Goal: Information Seeking & Learning: Learn about a topic

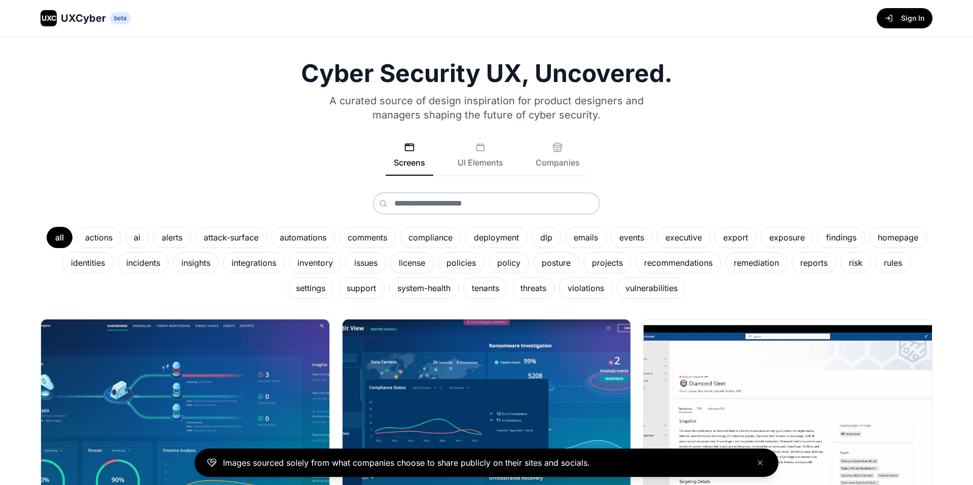
click at [908, 28] on div "UXC UXCyber beta Sign In" at bounding box center [486, 18] width 973 height 36
click at [907, 22] on button "Sign In" at bounding box center [905, 18] width 56 height 20
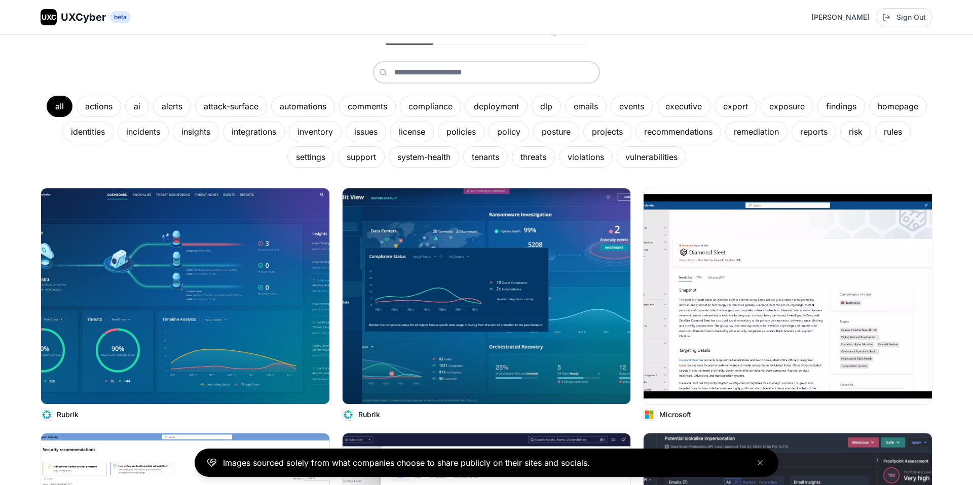
scroll to position [282, 0]
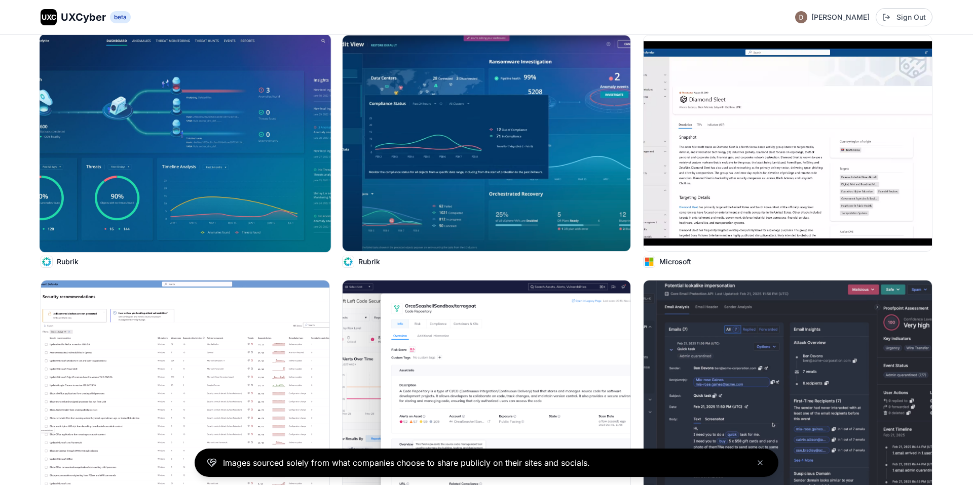
click at [278, 96] on img at bounding box center [185, 143] width 291 height 218
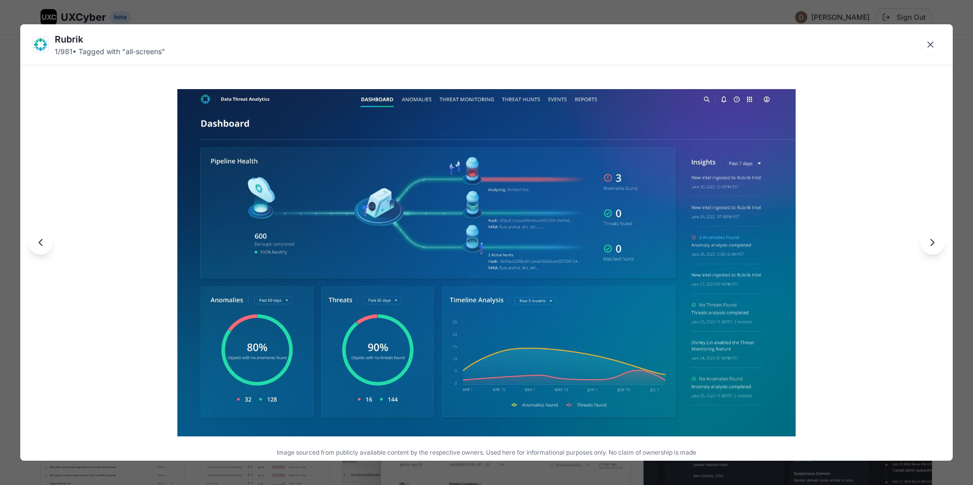
click at [463, 10] on div "Rubrik 1 / 981 • Tagged with " all-screens " Image sourced from publicly availa…" at bounding box center [486, 242] width 973 height 485
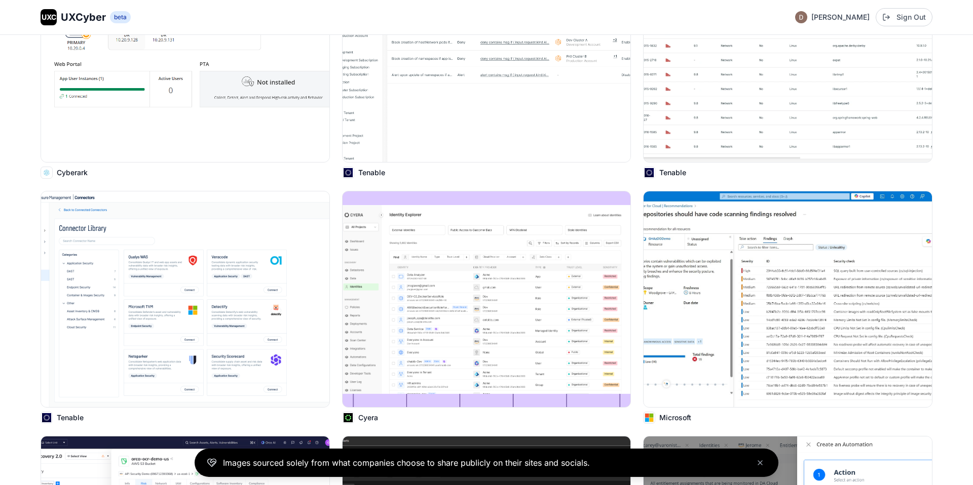
scroll to position [0, 0]
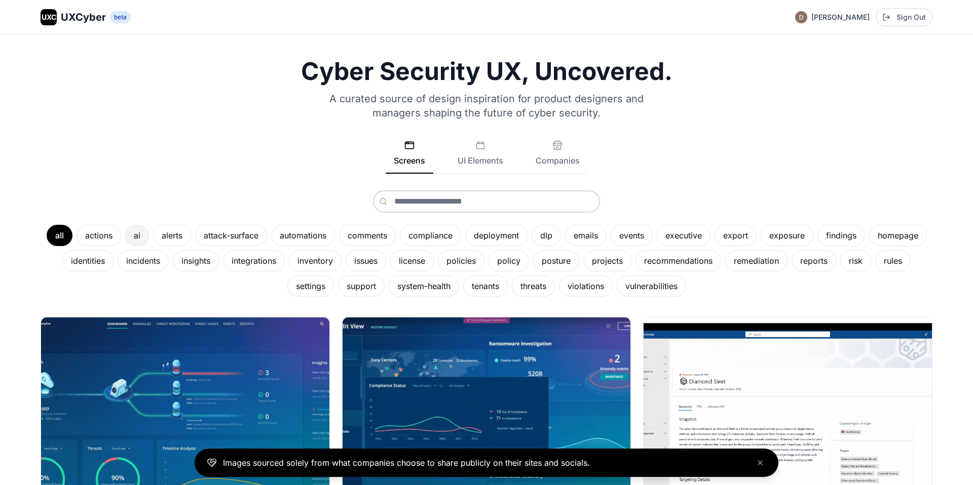
click at [139, 238] on div "ai" at bounding box center [137, 235] width 24 height 21
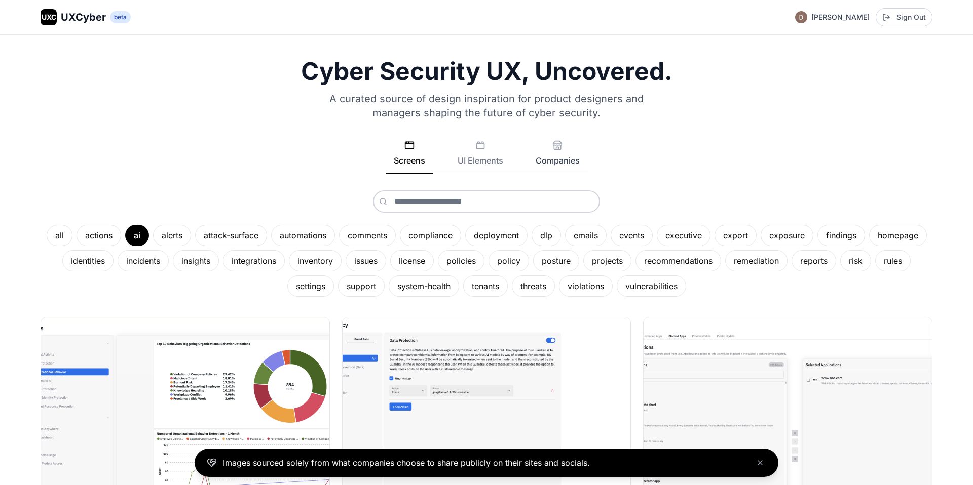
click at [558, 157] on button "Companies" at bounding box center [557, 156] width 60 height 33
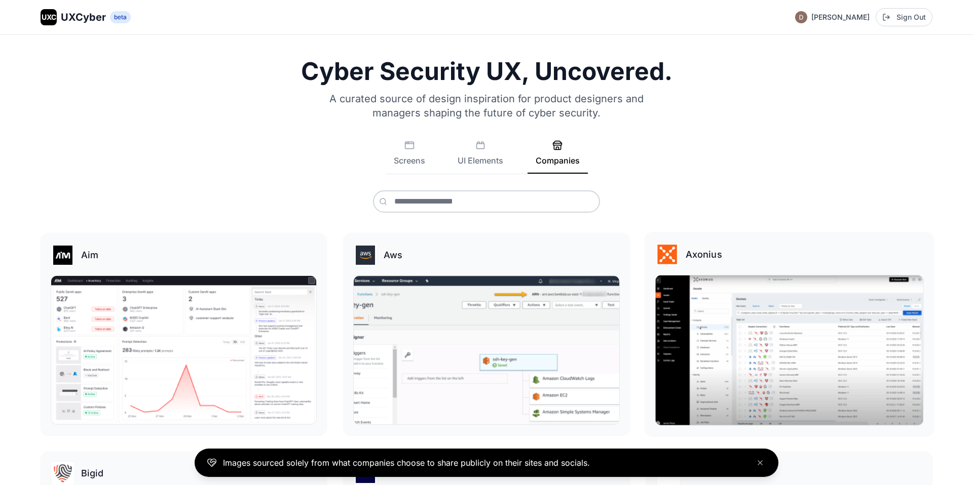
click at [783, 378] on img at bounding box center [789, 351] width 268 height 150
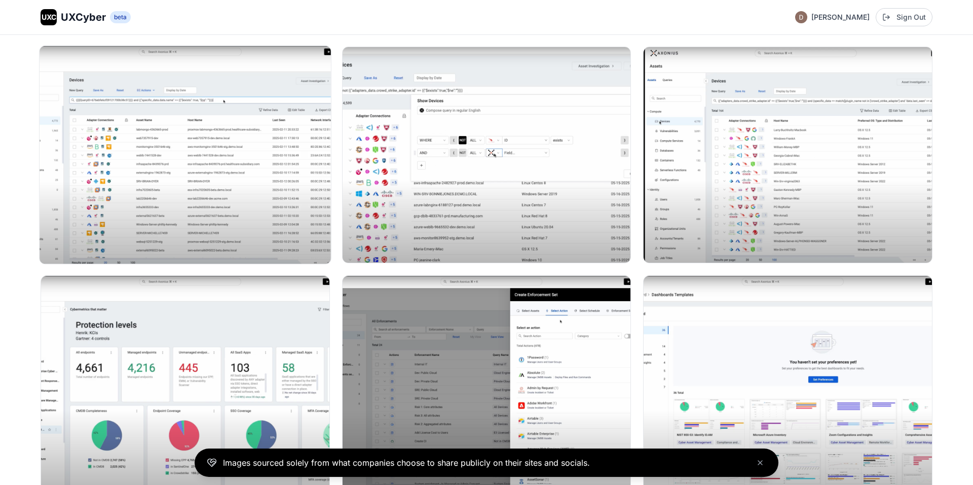
scroll to position [146, 0]
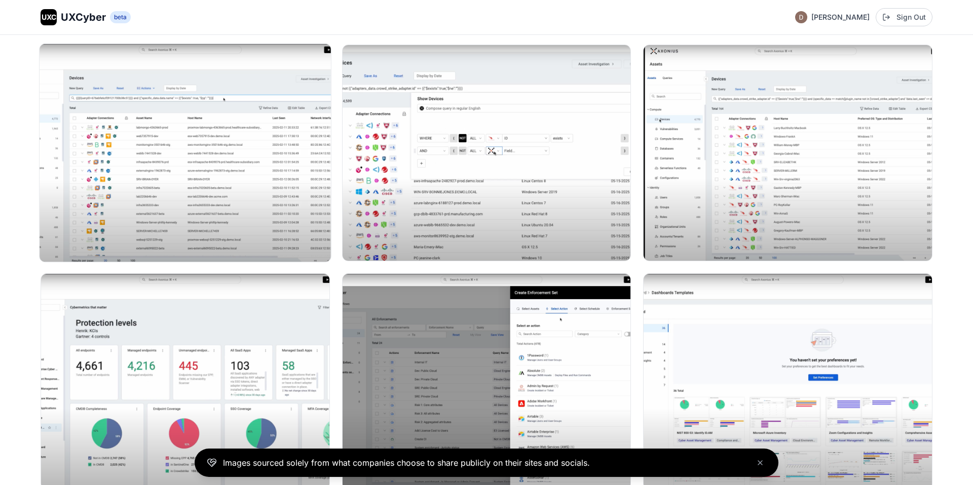
click at [172, 183] on img at bounding box center [185, 153] width 291 height 218
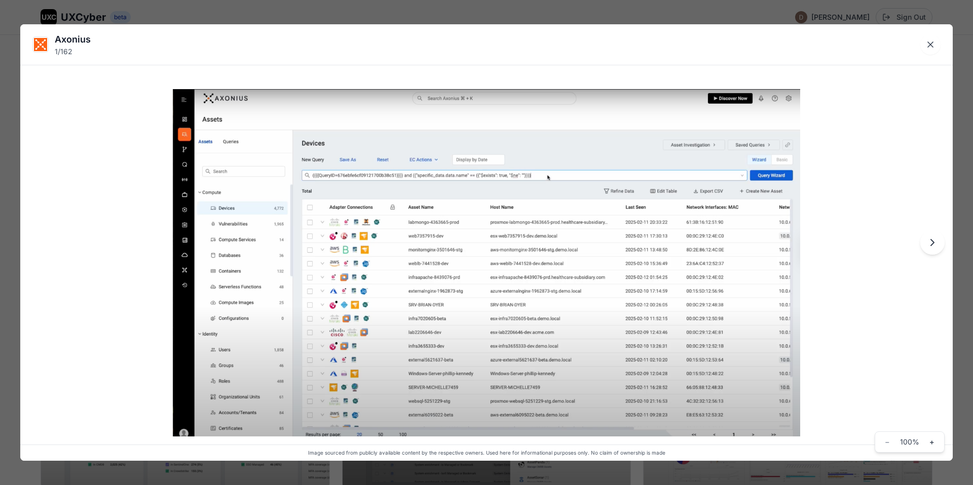
click at [355, 277] on img at bounding box center [486, 263] width 627 height 348
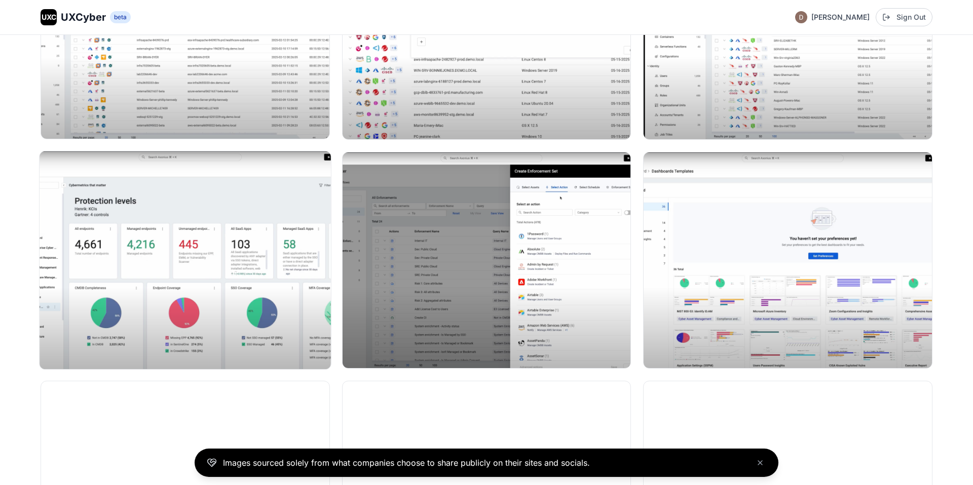
scroll to position [338, 0]
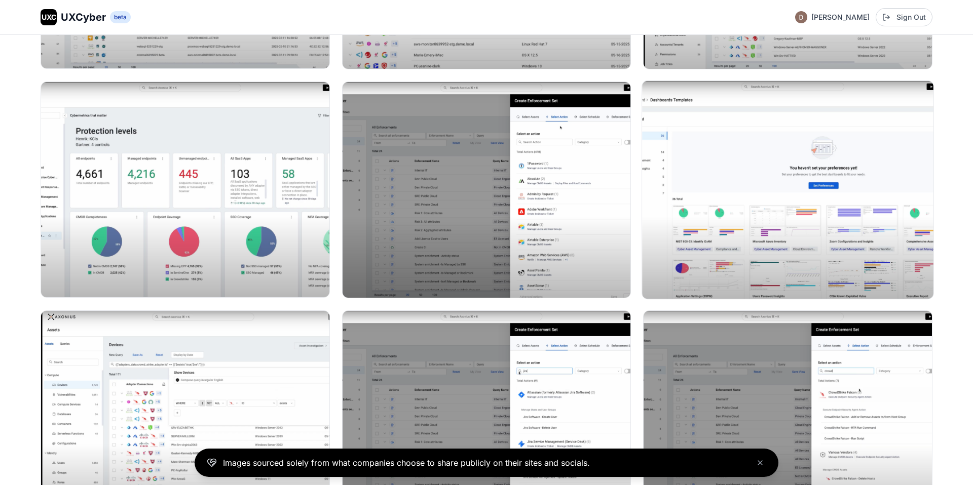
click at [800, 243] on img at bounding box center [787, 190] width 291 height 218
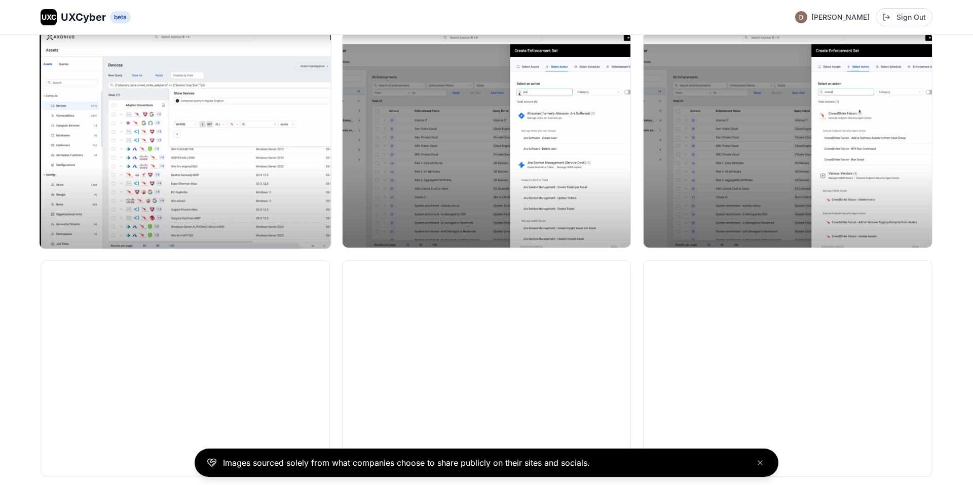
scroll to position [616, 0]
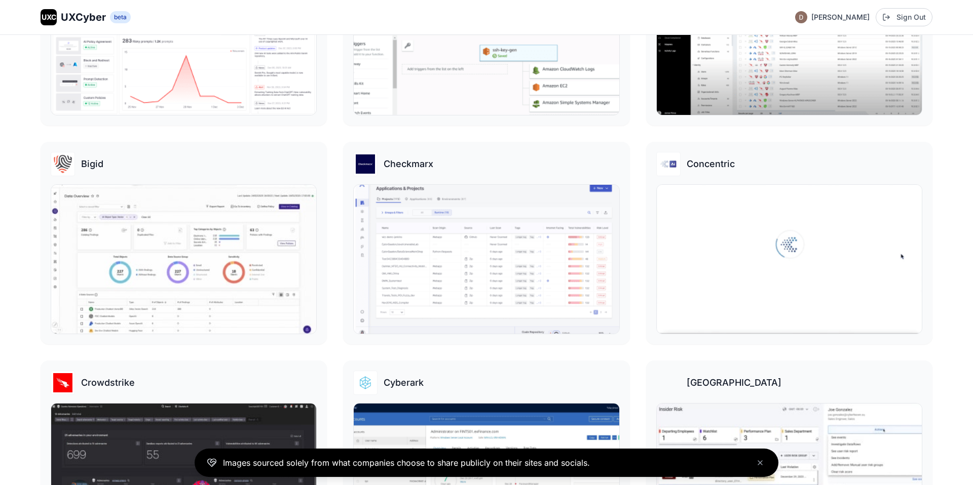
scroll to position [311, 0]
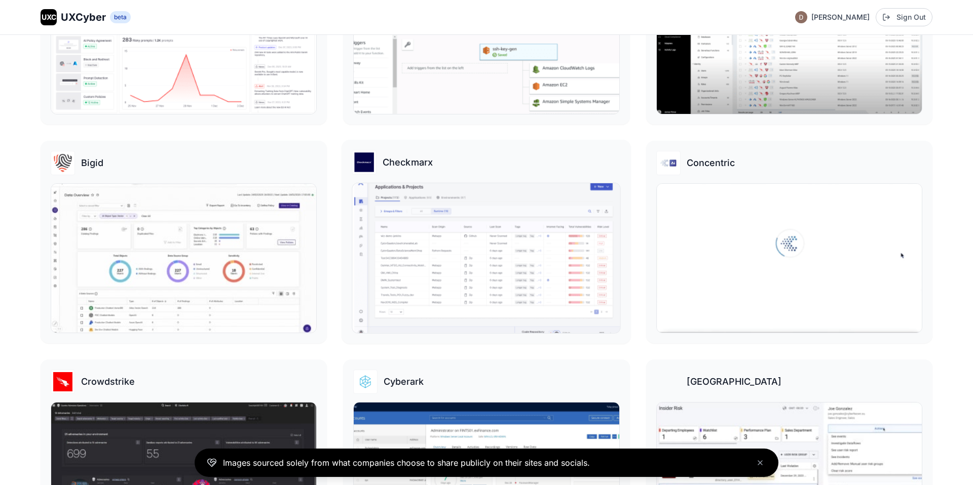
click at [454, 232] on img at bounding box center [487, 258] width 268 height 150
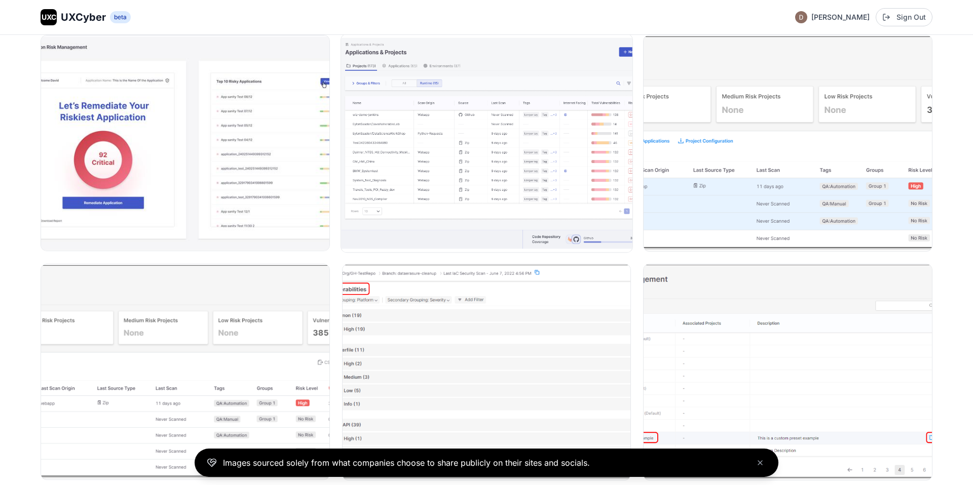
scroll to position [63, 0]
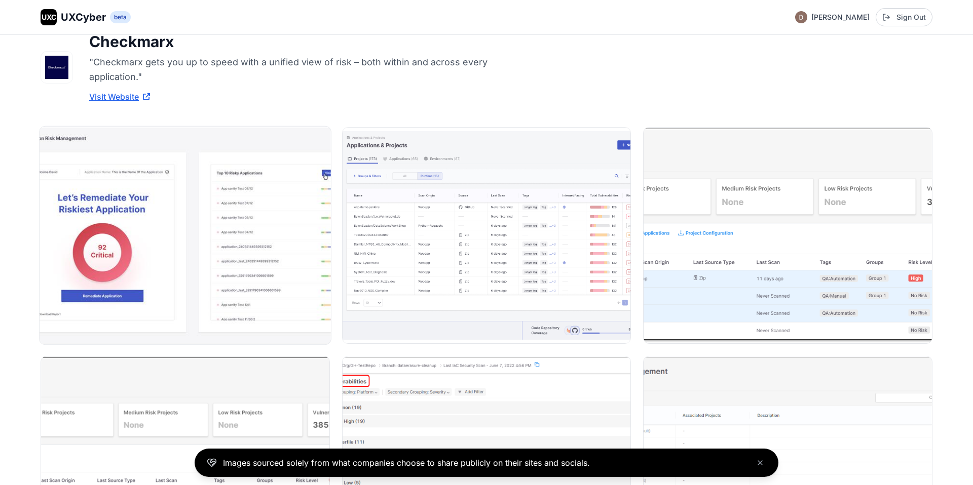
click at [237, 216] on img at bounding box center [185, 235] width 291 height 218
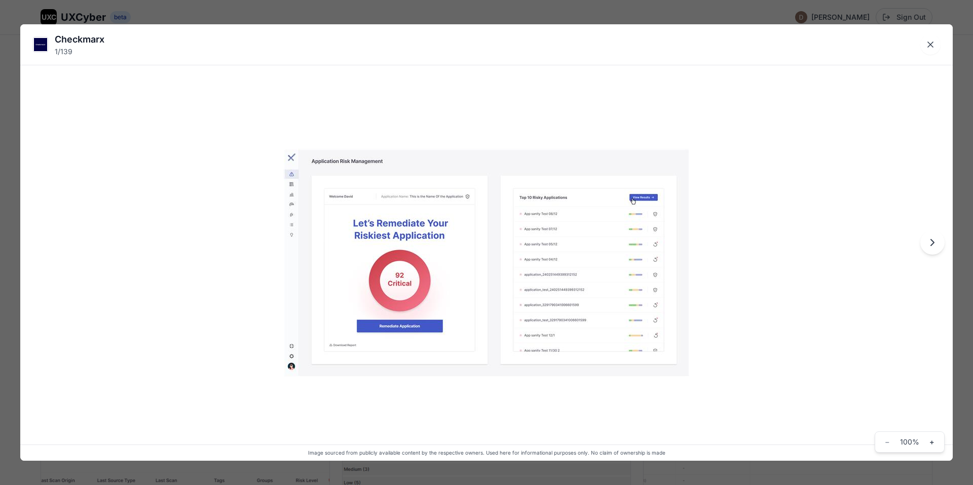
click at [925, 245] on button "Next image" at bounding box center [932, 243] width 24 height 24
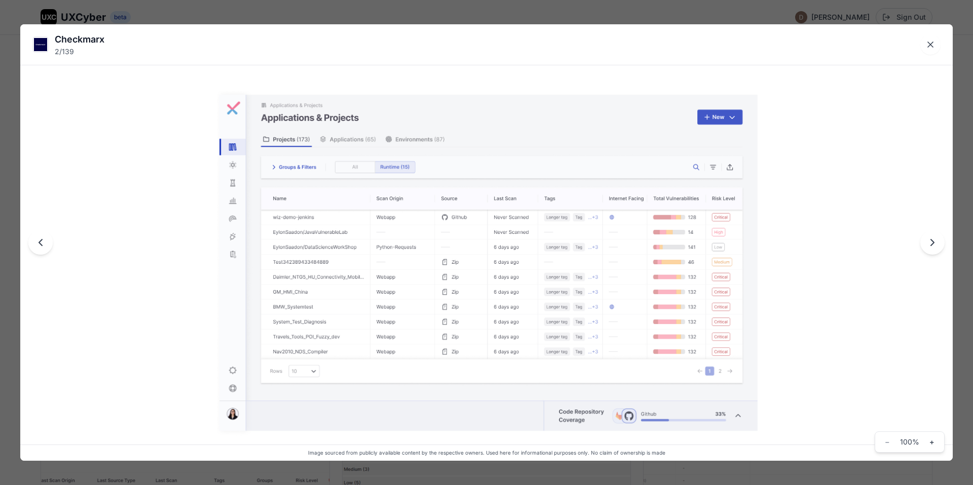
click at [925, 245] on button "Next image" at bounding box center [932, 243] width 24 height 24
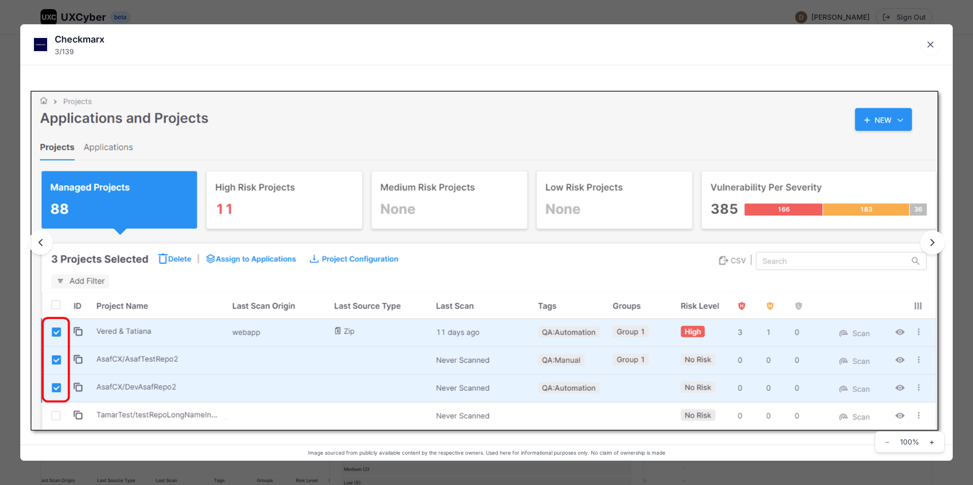
click at [929, 245] on icon "Next image" at bounding box center [932, 243] width 12 height 12
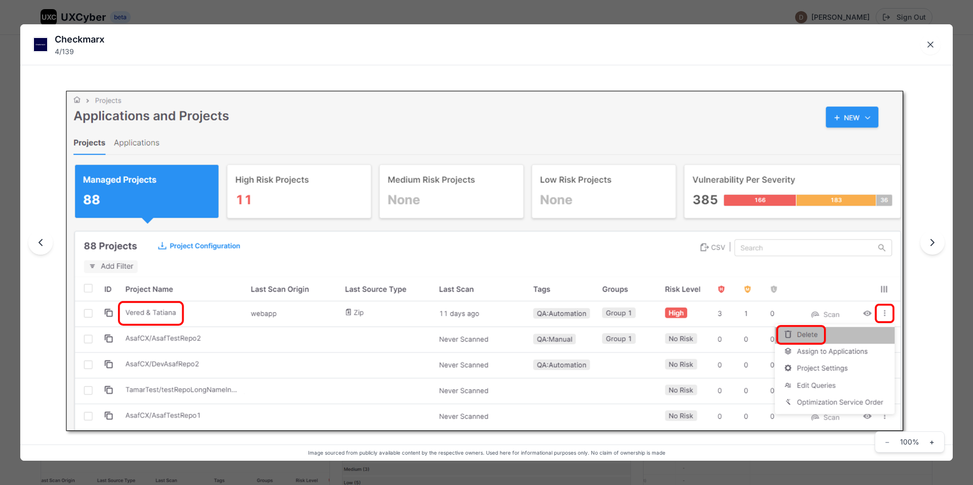
click at [929, 245] on icon "Next image" at bounding box center [932, 243] width 12 height 12
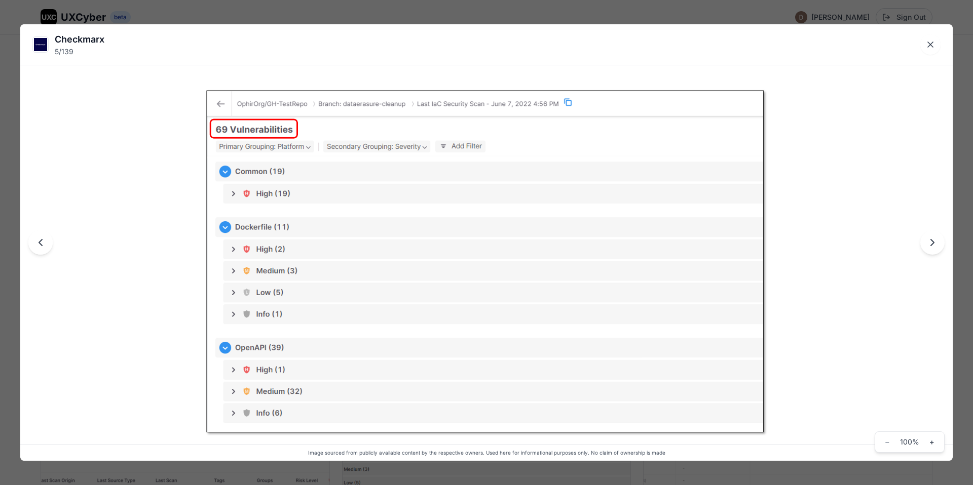
click at [929, 245] on icon "Next image" at bounding box center [932, 243] width 12 height 12
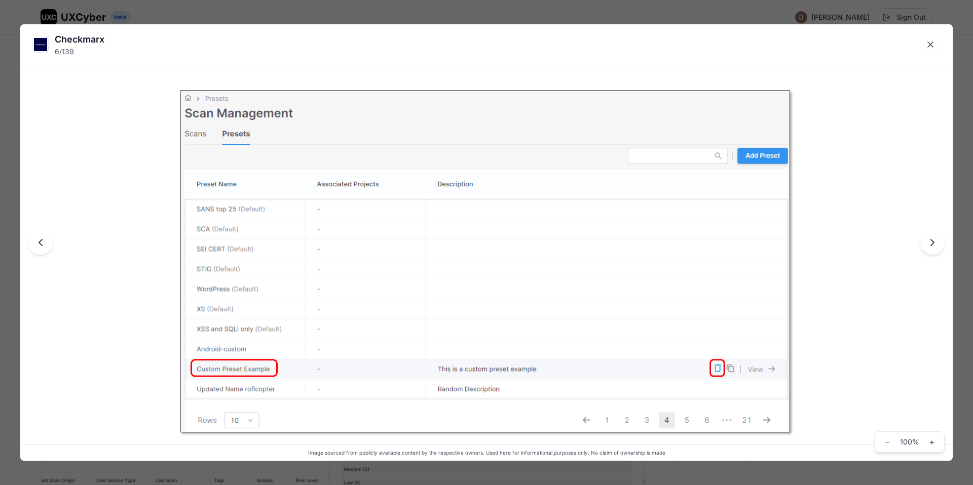
click at [929, 245] on icon "Next image" at bounding box center [932, 243] width 12 height 12
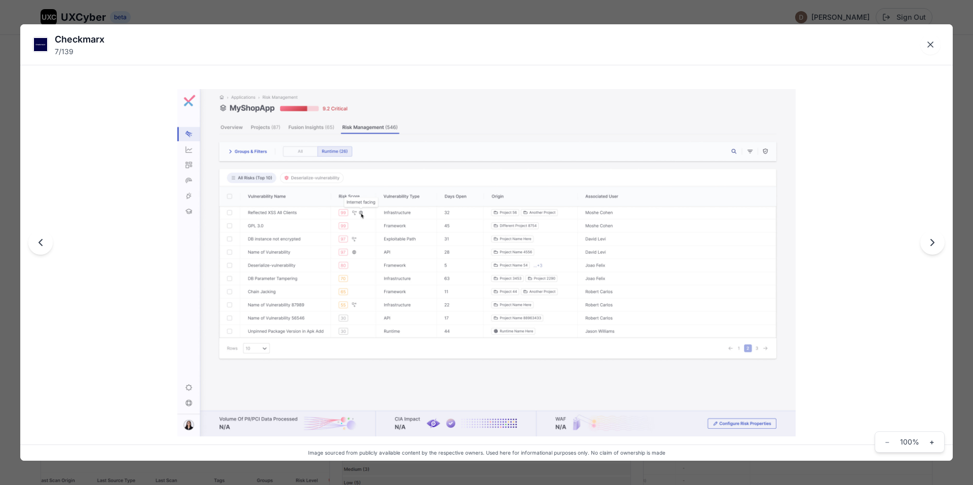
click at [930, 252] on button "Next image" at bounding box center [932, 243] width 24 height 24
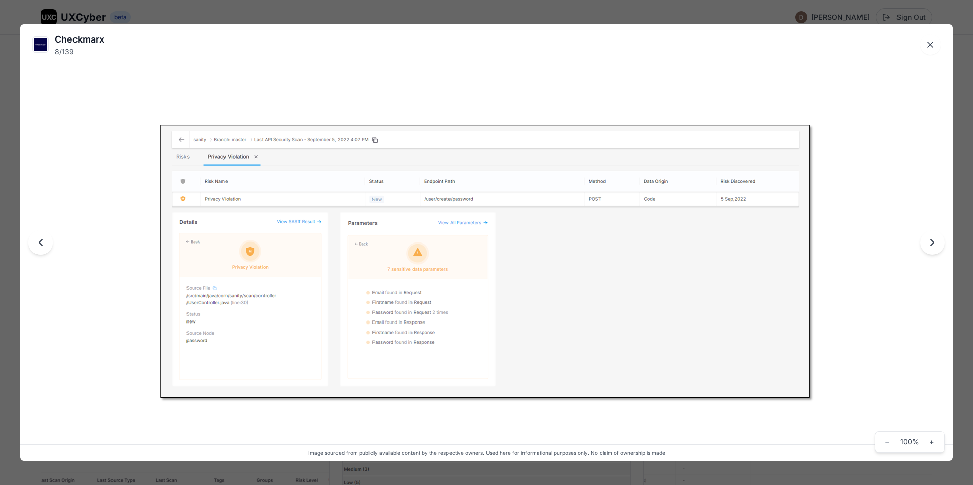
click at [930, 252] on button "Next image" at bounding box center [932, 243] width 24 height 24
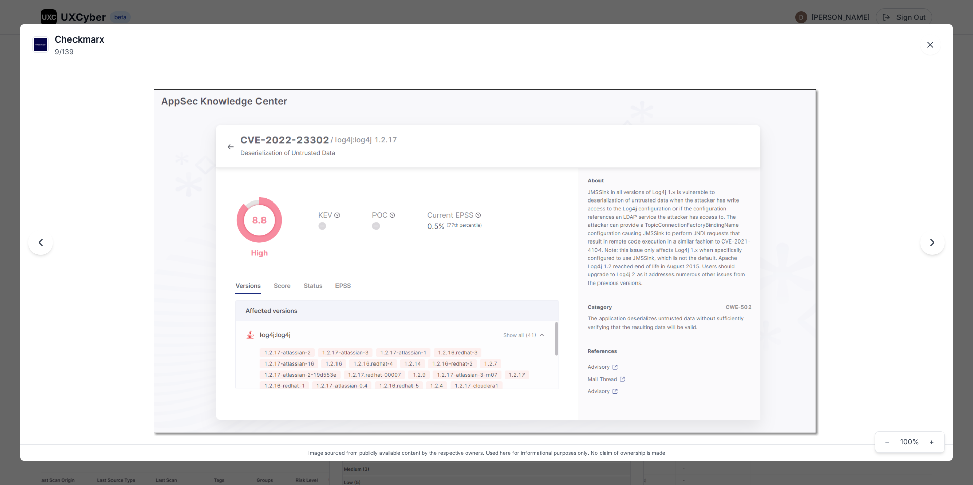
drag, startPoint x: 947, startPoint y: 234, endPoint x: 932, endPoint y: 248, distance: 20.8
click at [946, 234] on div at bounding box center [486, 242] width 932 height 437
click at [932, 248] on icon "Next image" at bounding box center [932, 243] width 12 height 12
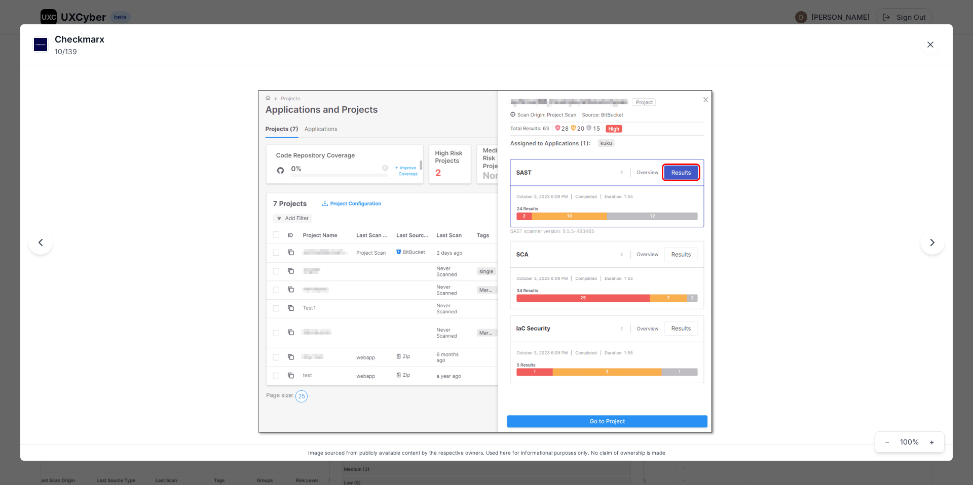
click at [932, 248] on icon "Next image" at bounding box center [932, 243] width 12 height 12
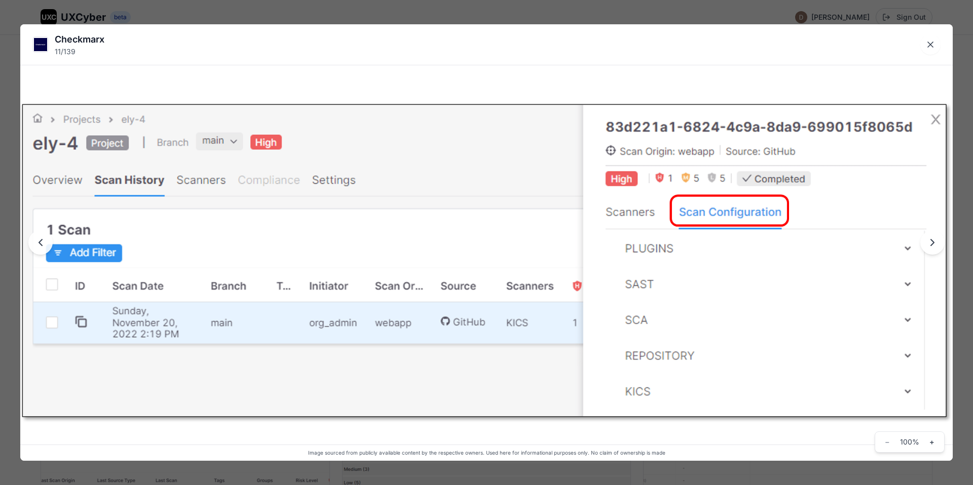
click at [932, 248] on icon "Next image" at bounding box center [932, 243] width 12 height 12
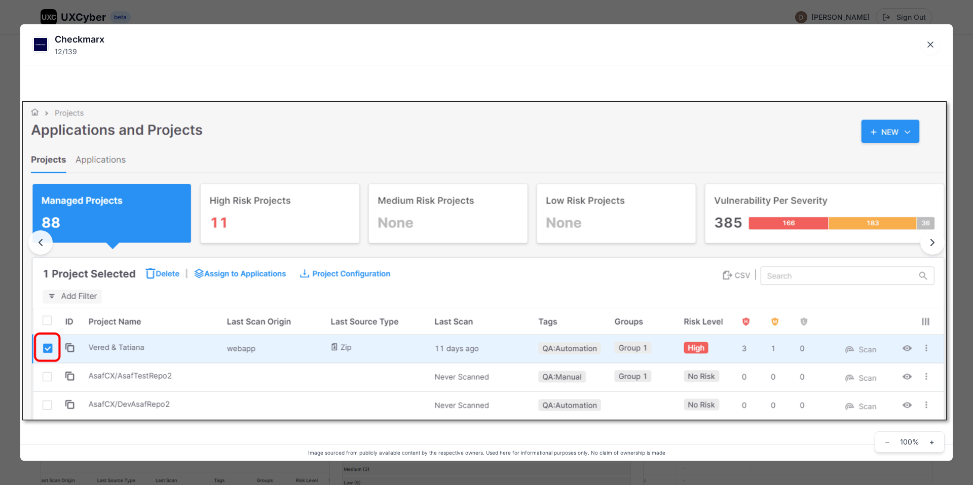
click at [932, 248] on icon "Next image" at bounding box center [932, 243] width 12 height 12
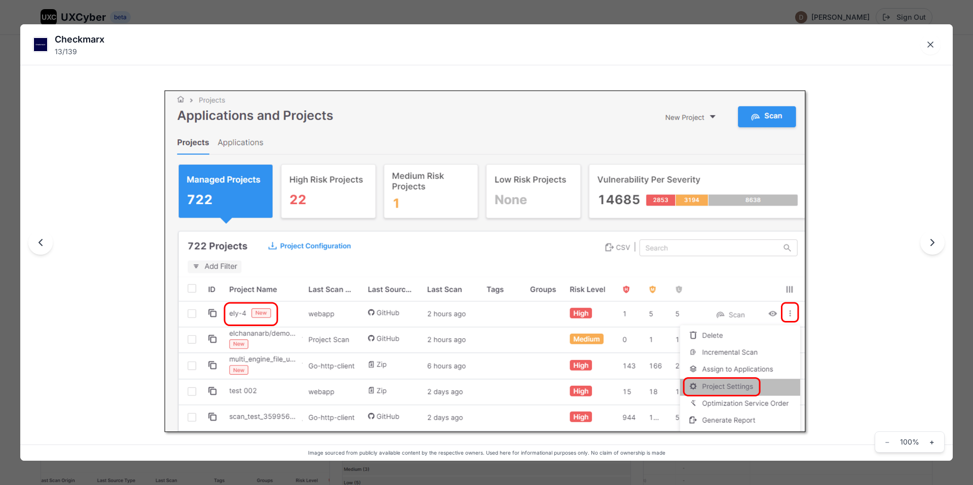
click at [932, 248] on icon "Next image" at bounding box center [932, 243] width 12 height 12
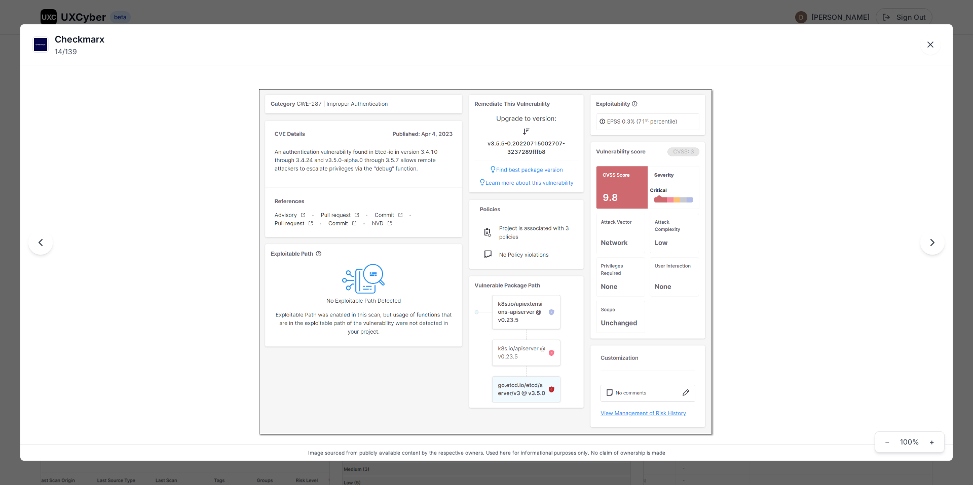
click at [609, 7] on div "Checkmarx 14 / 139 Image sourced from publicly available content by the respect…" at bounding box center [486, 242] width 973 height 485
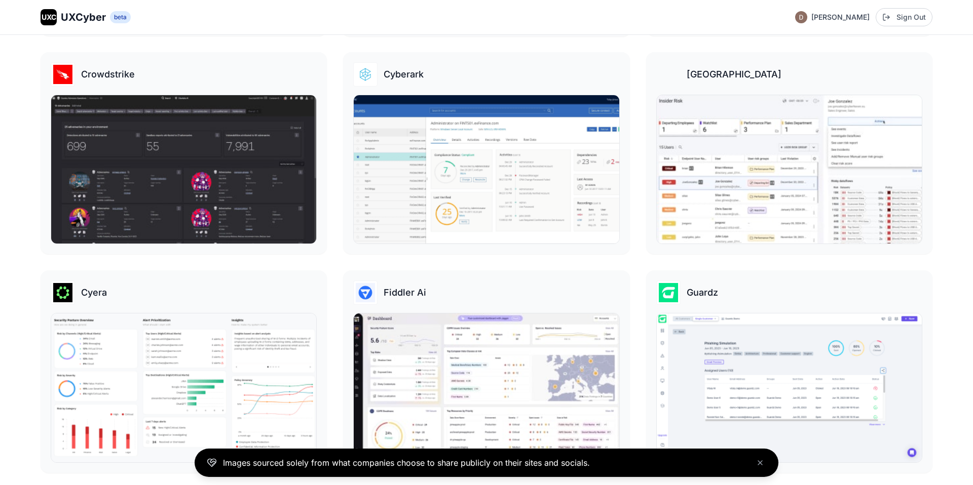
scroll to position [619, 0]
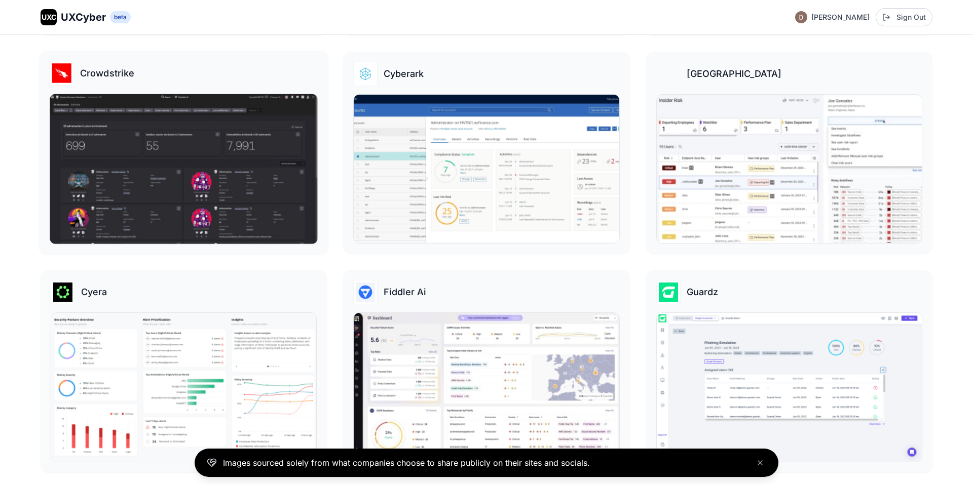
click at [209, 163] on img at bounding box center [184, 169] width 268 height 150
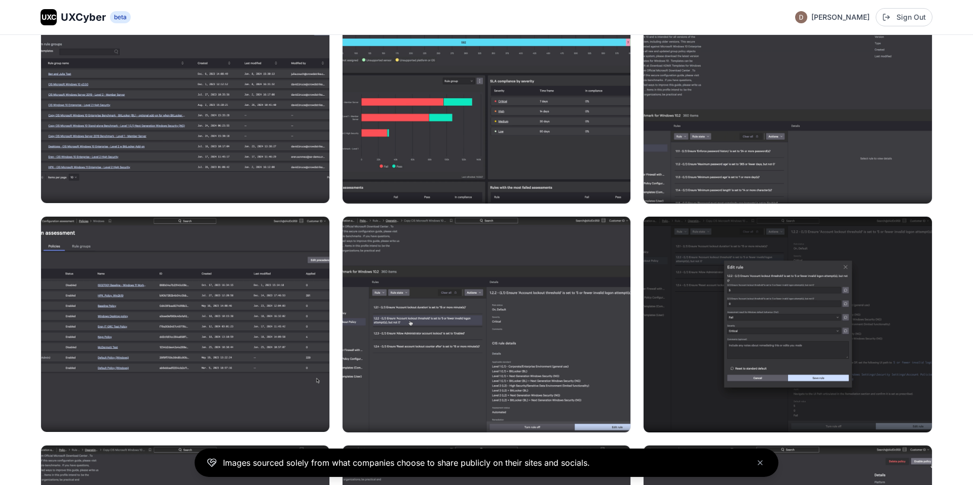
scroll to position [1126, 0]
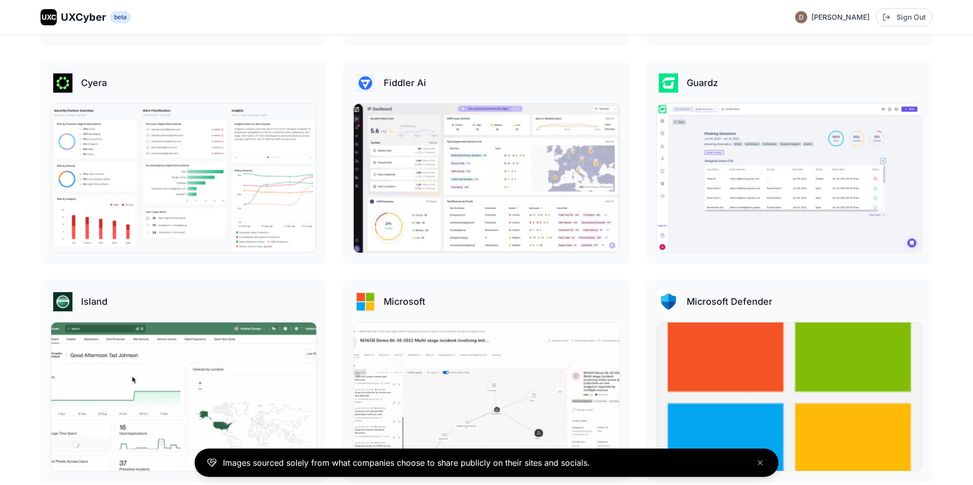
scroll to position [828, 0]
click at [173, 187] on img at bounding box center [184, 178] width 268 height 150
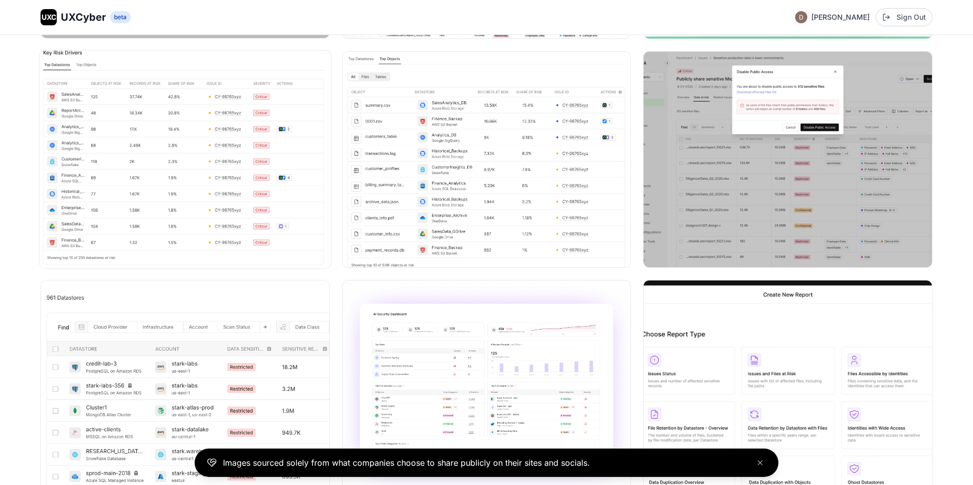
scroll to position [598, 0]
click at [150, 141] on img at bounding box center [185, 159] width 291 height 218
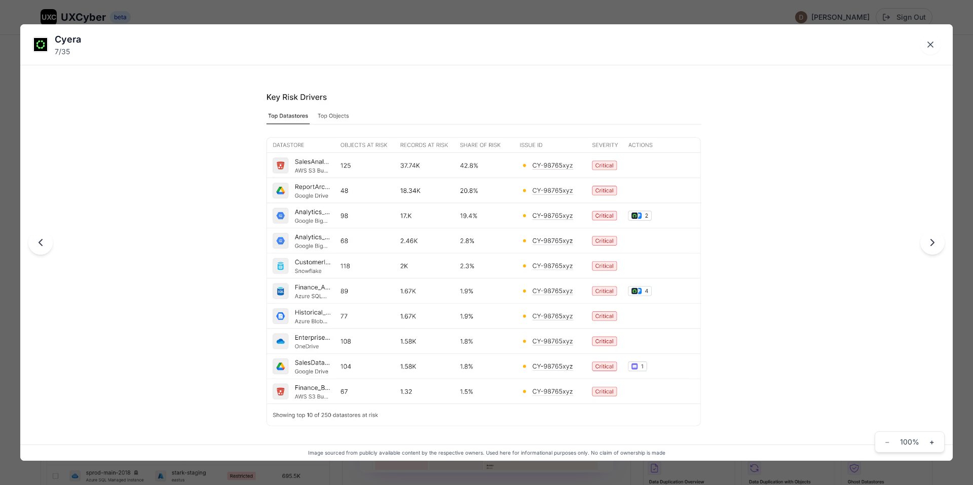
drag, startPoint x: 937, startPoint y: 238, endPoint x: 930, endPoint y: 237, distance: 7.2
click at [936, 237] on icon "Next image" at bounding box center [932, 243] width 12 height 12
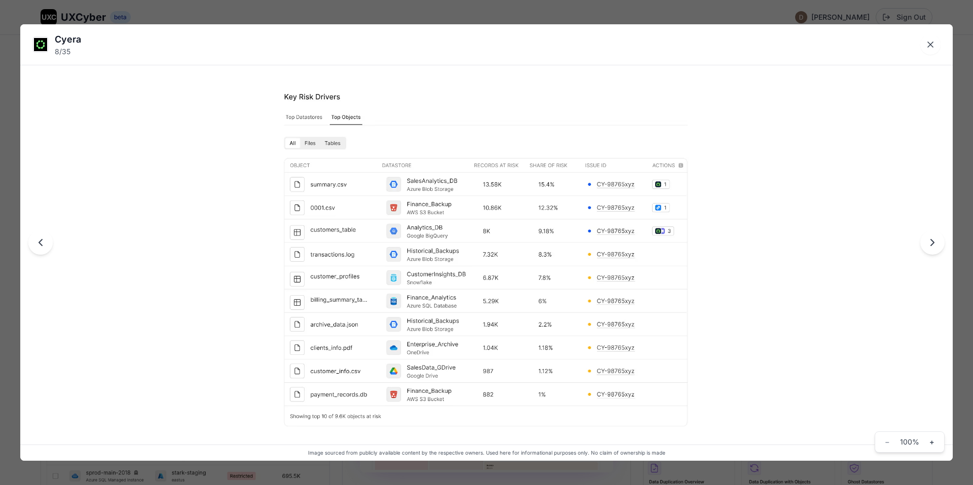
click at [931, 242] on icon "Next image" at bounding box center [932, 243] width 12 height 12
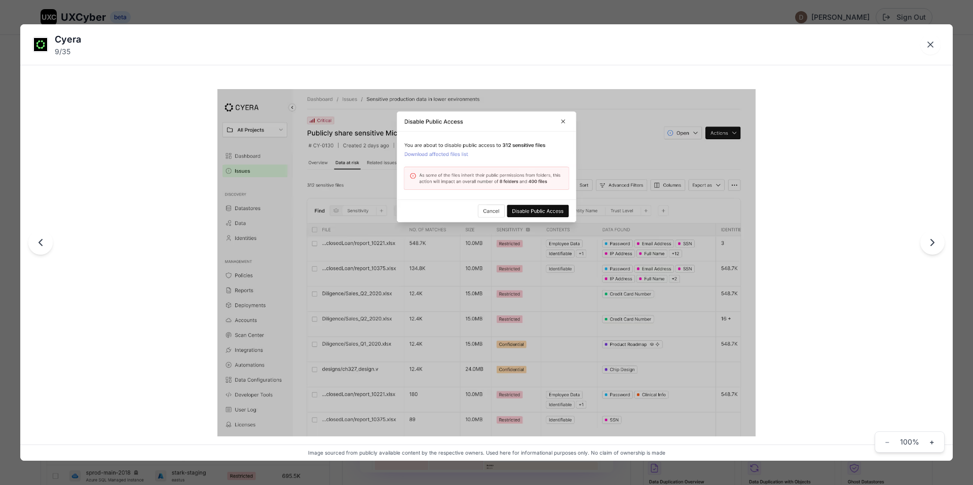
click at [931, 242] on icon "Next image" at bounding box center [932, 243] width 12 height 12
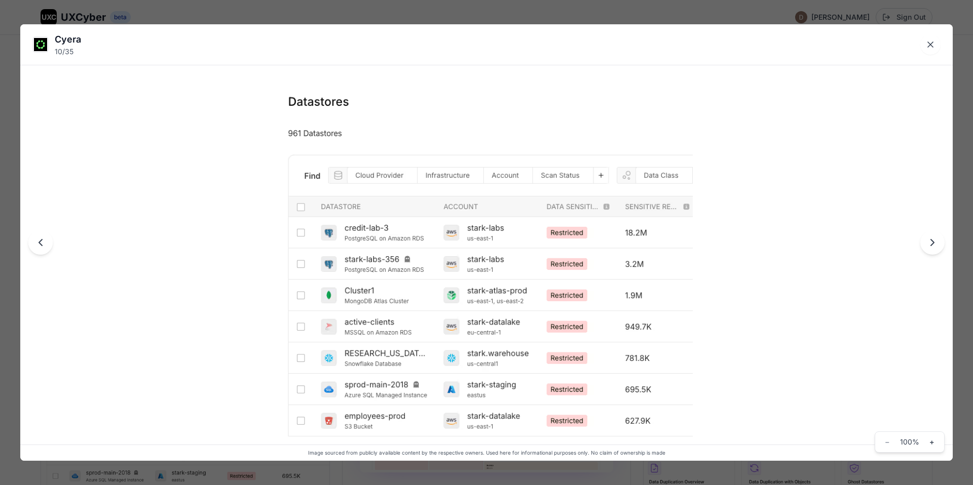
click at [931, 242] on icon "Next image" at bounding box center [932, 243] width 12 height 12
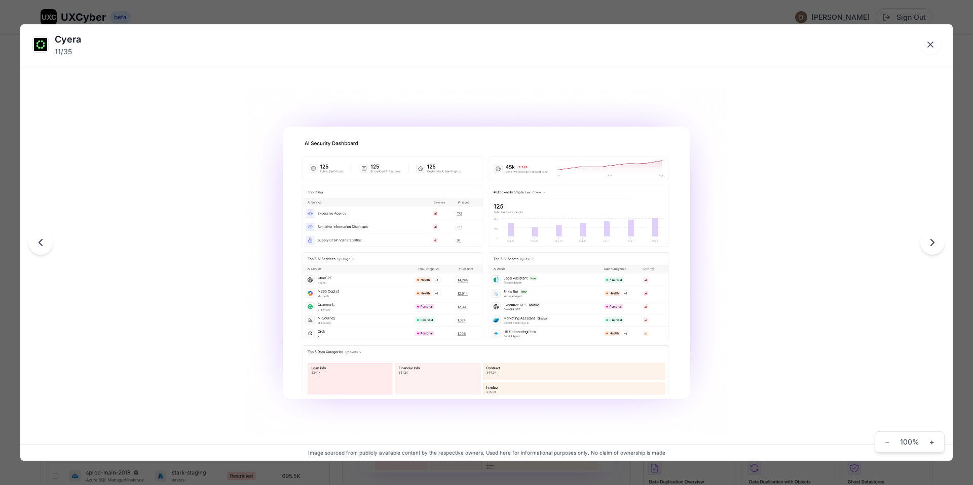
click at [931, 242] on icon "Next image" at bounding box center [932, 243] width 12 height 12
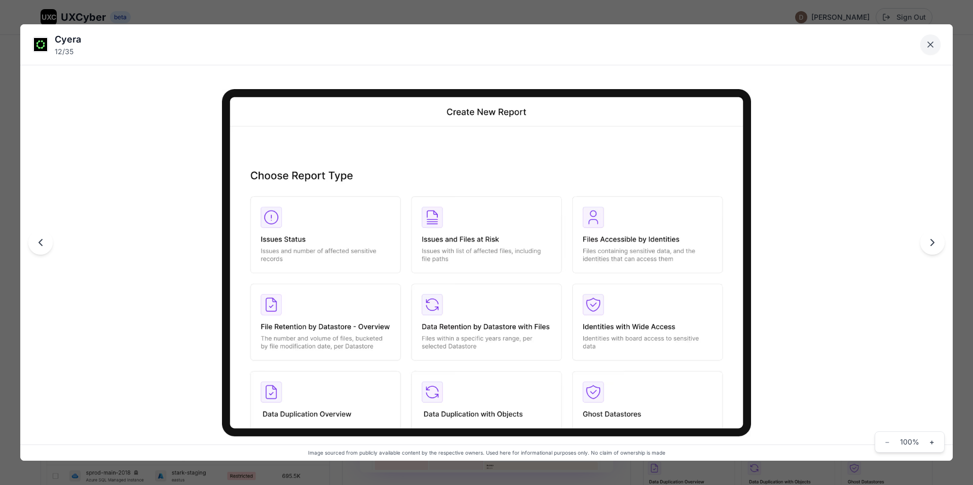
click at [930, 37] on button "Close lightbox" at bounding box center [930, 44] width 20 height 20
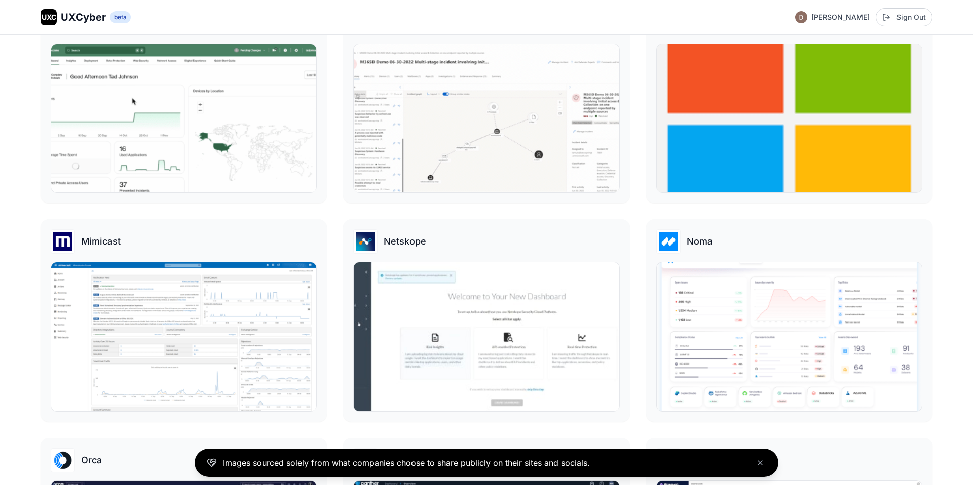
scroll to position [1164, 0]
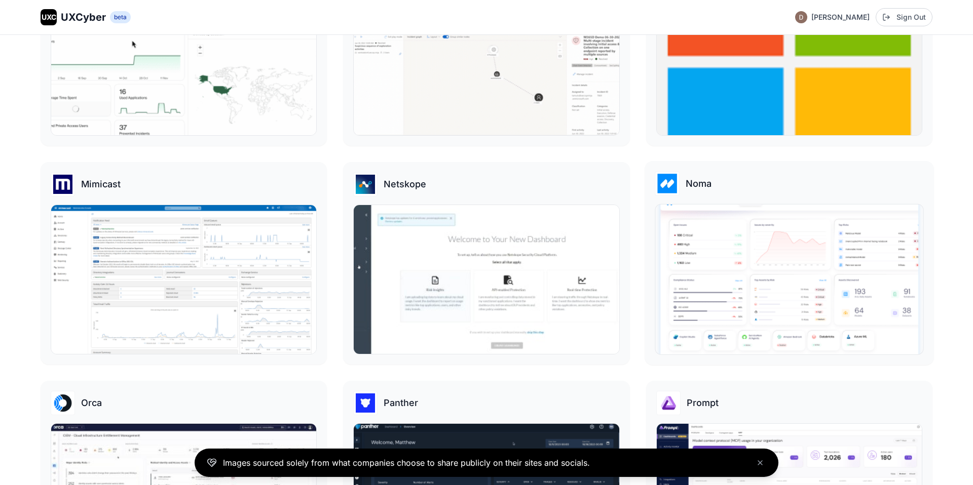
click at [772, 289] on img at bounding box center [789, 280] width 268 height 150
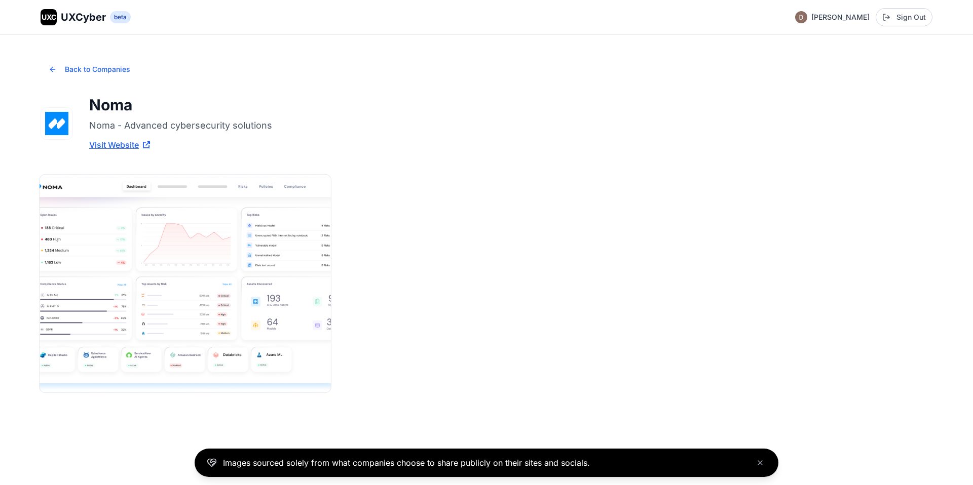
click at [151, 264] on img at bounding box center [185, 284] width 291 height 218
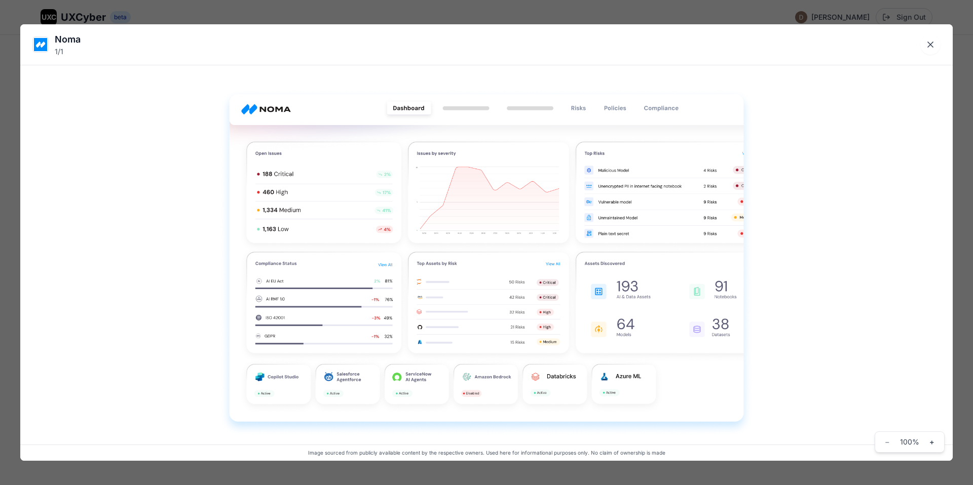
click at [14, 232] on div "Noma 1 / 1 Image sourced from publicly available content by the respective owne…" at bounding box center [486, 242] width 973 height 485
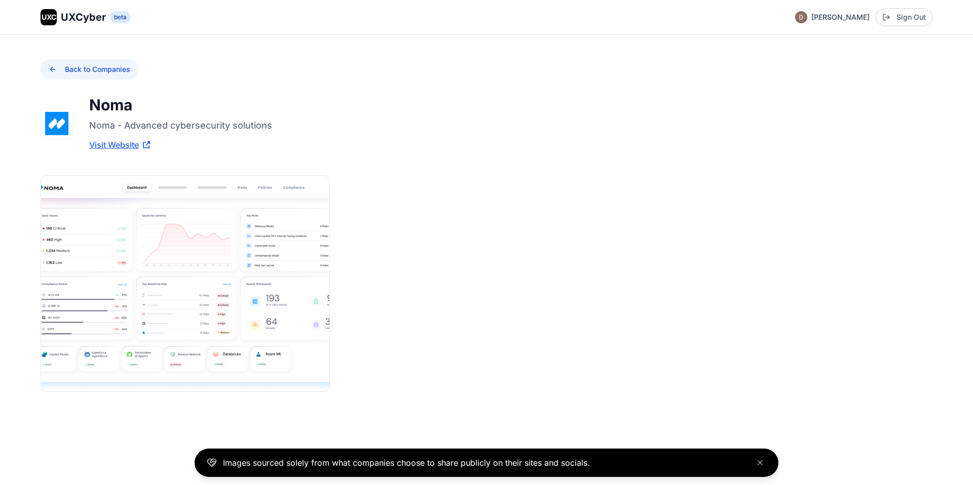
click at [68, 66] on button "Back to Companies" at bounding box center [90, 69] width 98 height 20
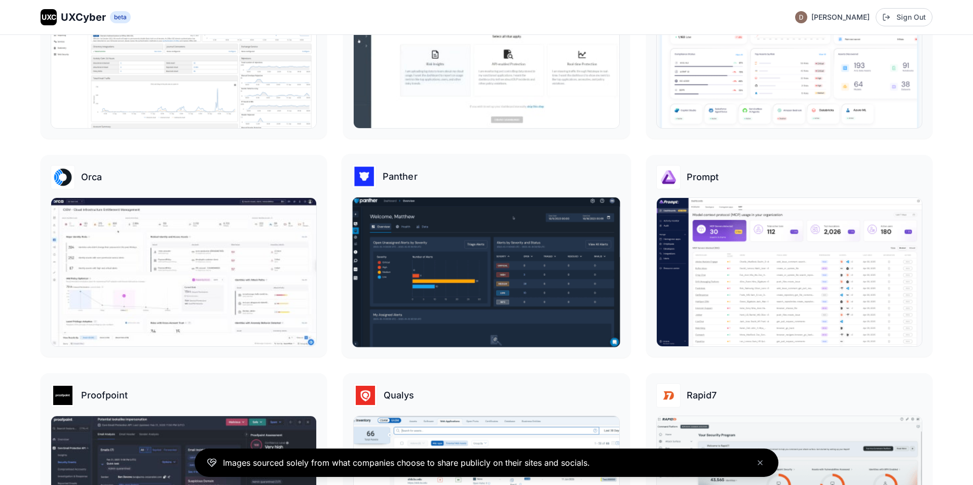
scroll to position [1591, 0]
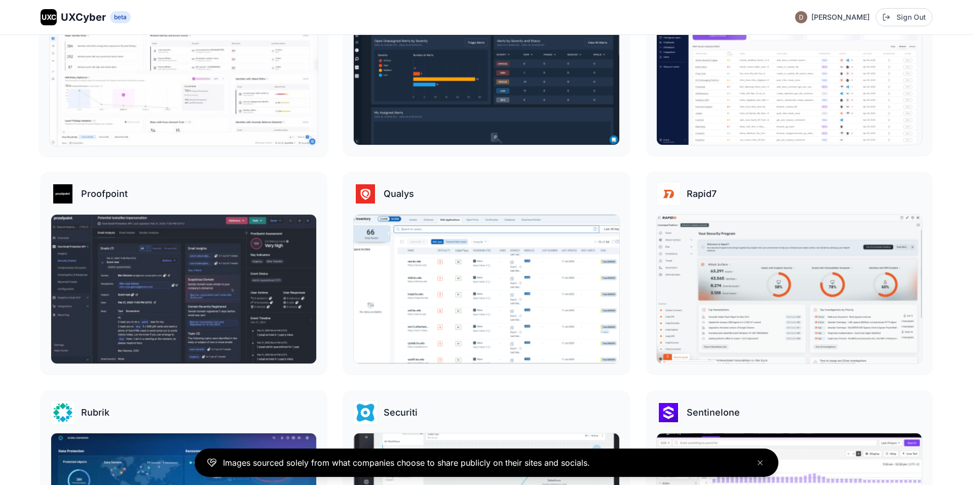
click at [188, 80] on img at bounding box center [184, 71] width 268 height 150
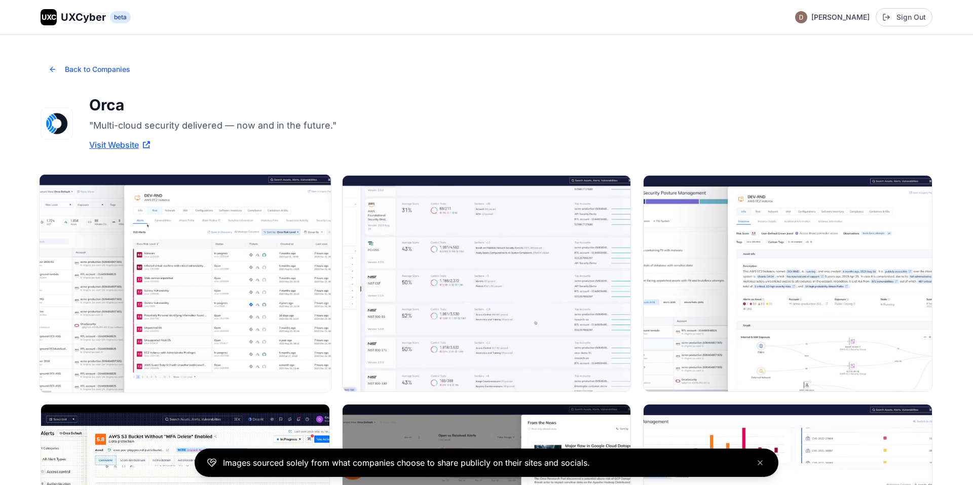
click at [222, 307] on img at bounding box center [185, 284] width 291 height 218
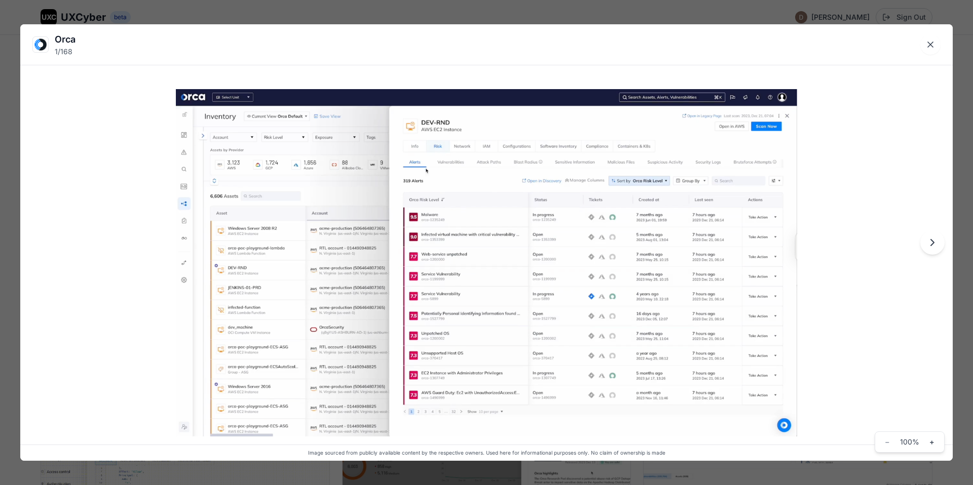
click at [930, 248] on icon "Next image" at bounding box center [932, 243] width 12 height 12
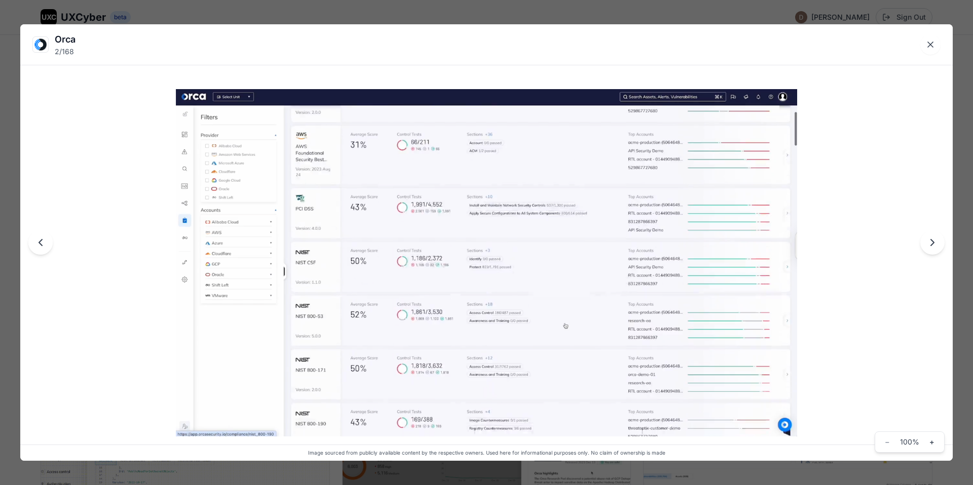
click at [930, 248] on icon "Next image" at bounding box center [932, 243] width 12 height 12
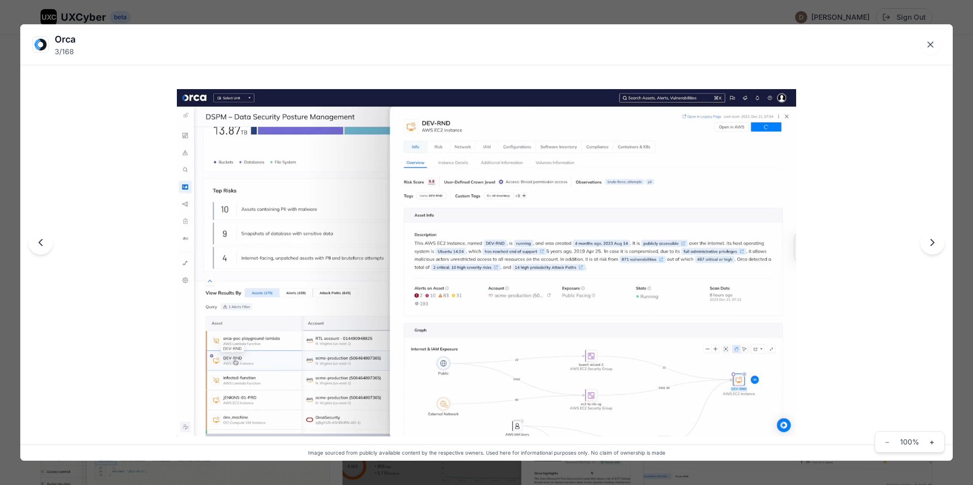
click at [930, 248] on icon "Next image" at bounding box center [932, 243] width 12 height 12
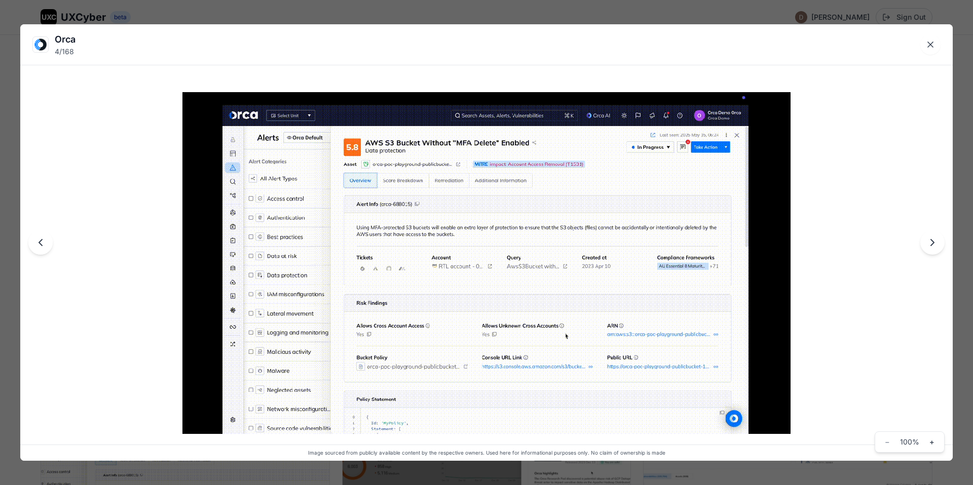
click at [930, 248] on icon "Next image" at bounding box center [932, 243] width 12 height 12
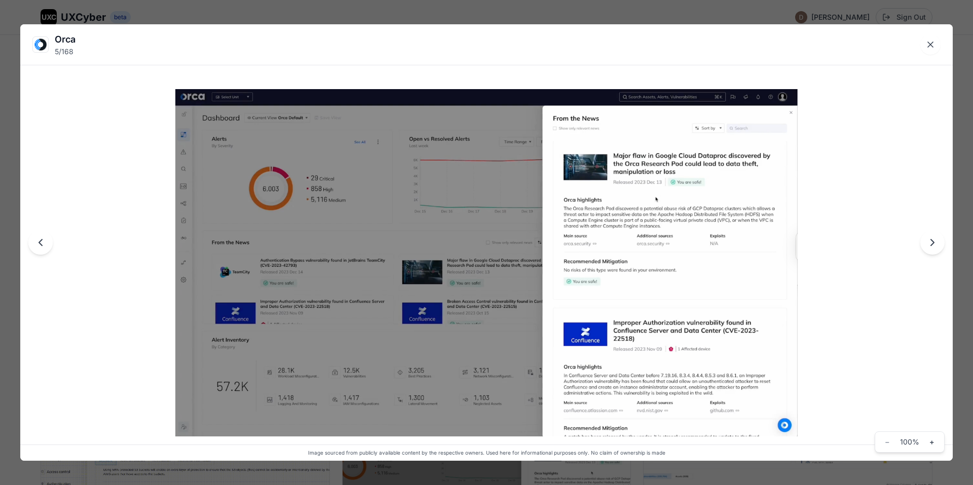
click at [930, 248] on icon "Next image" at bounding box center [932, 243] width 12 height 12
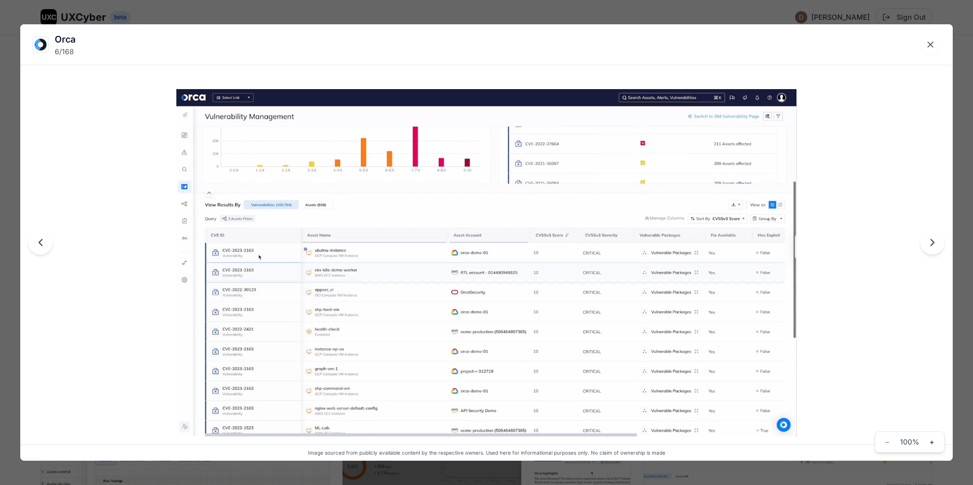
click at [930, 248] on icon "Next image" at bounding box center [932, 243] width 12 height 12
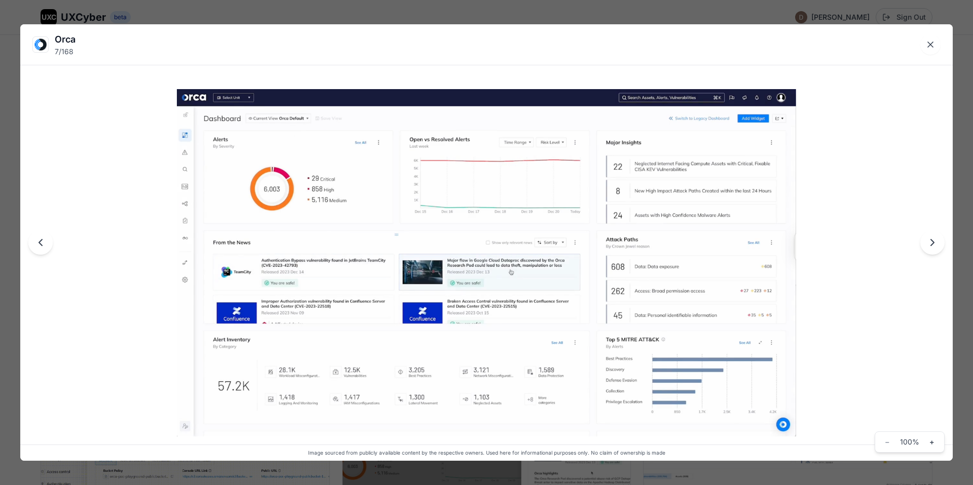
click at [930, 248] on icon "Next image" at bounding box center [932, 243] width 12 height 12
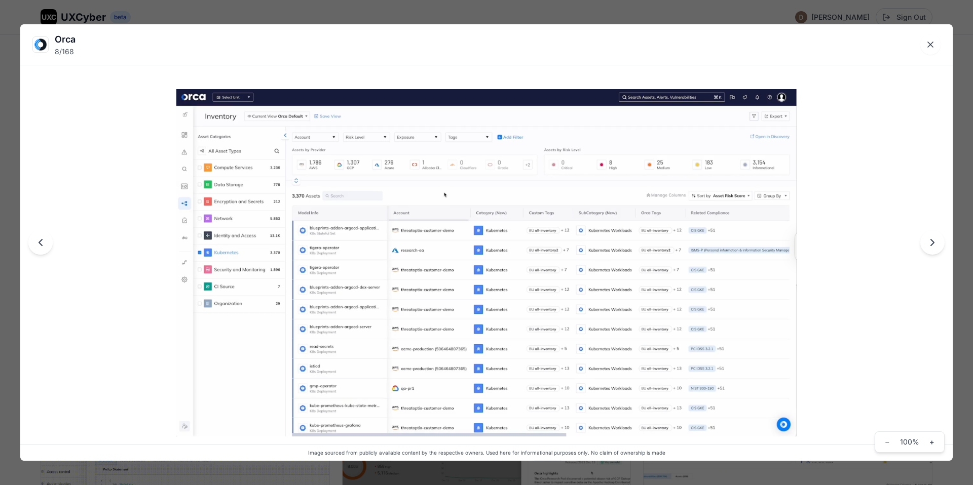
click at [930, 248] on icon "Next image" at bounding box center [932, 243] width 12 height 12
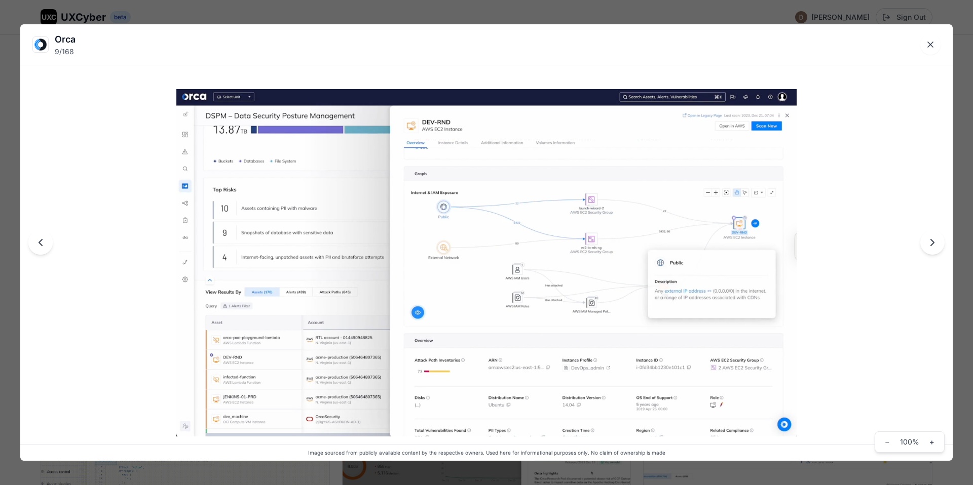
click at [930, 247] on icon "Next image" at bounding box center [932, 243] width 12 height 12
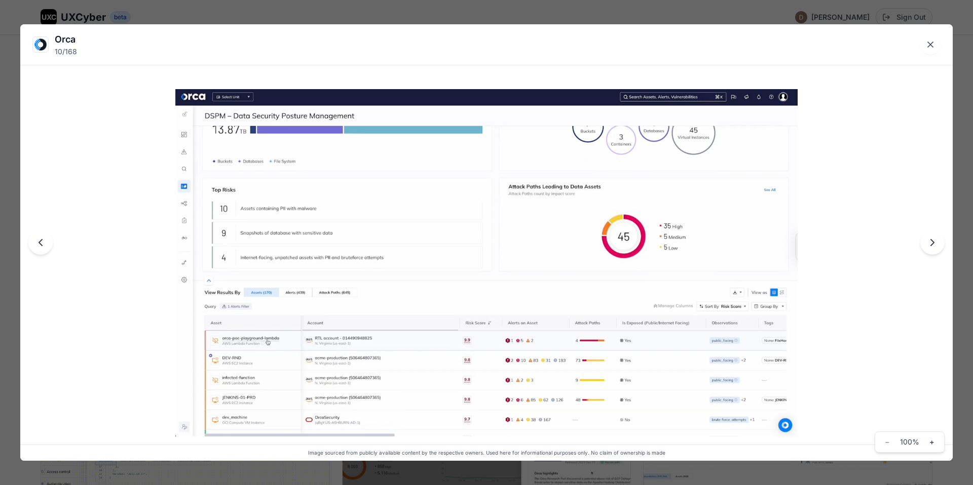
click at [930, 247] on icon "Next image" at bounding box center [932, 243] width 12 height 12
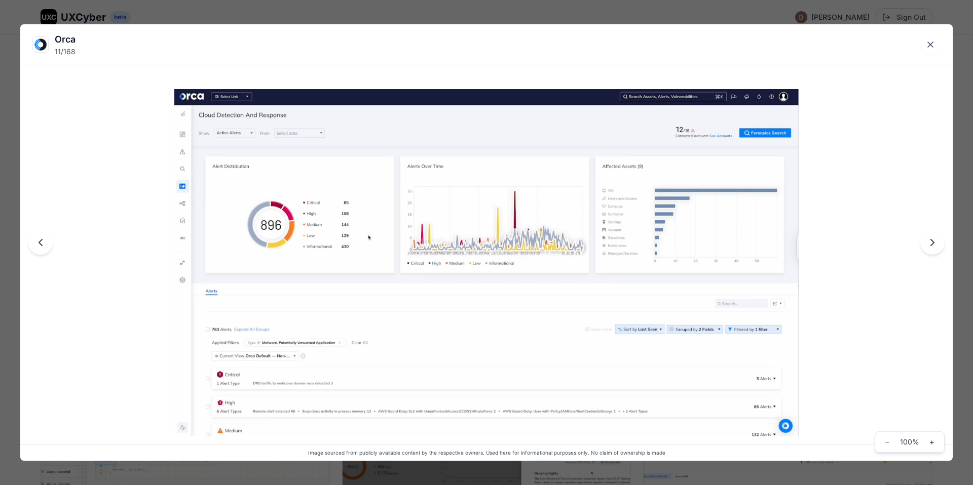
click at [929, 248] on icon "Next image" at bounding box center [932, 243] width 12 height 12
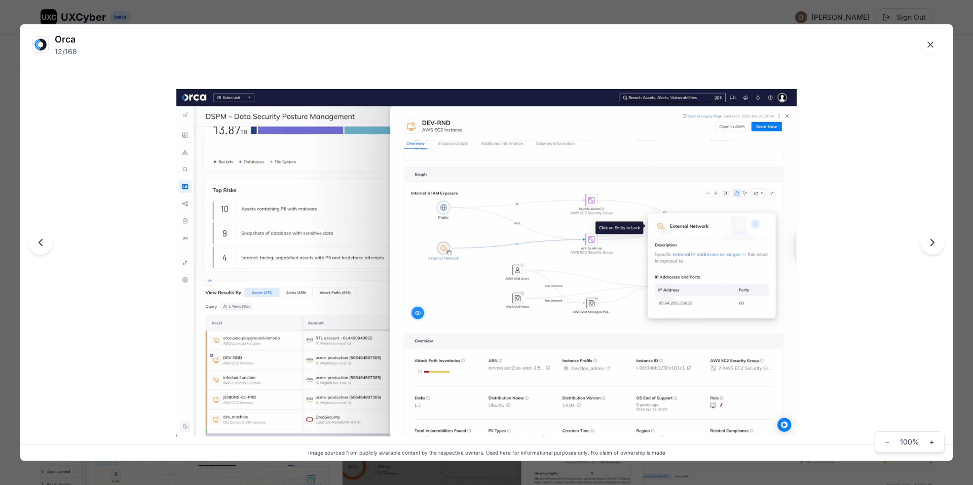
click at [929, 248] on icon "Next image" at bounding box center [932, 243] width 12 height 12
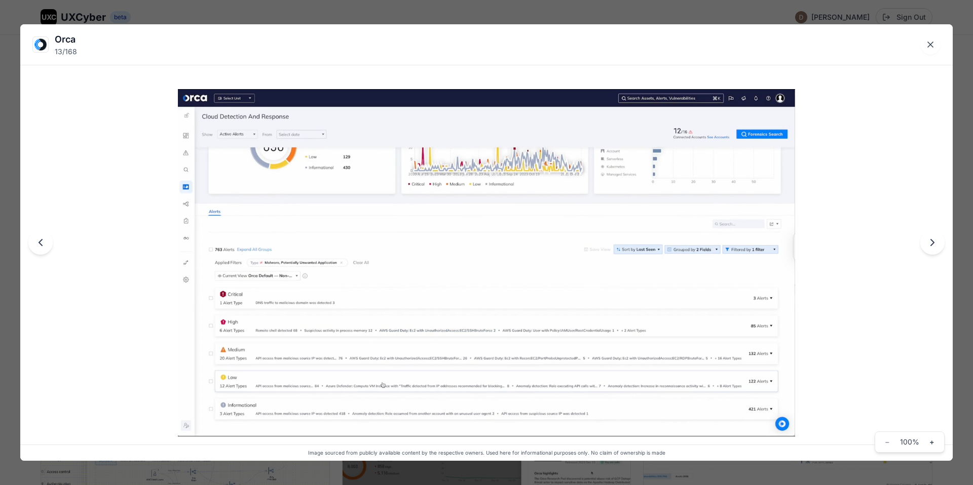
click at [352, 15] on div "Orca 13 / 168 Image sourced from publicly available content by the respective o…" at bounding box center [486, 242] width 973 height 485
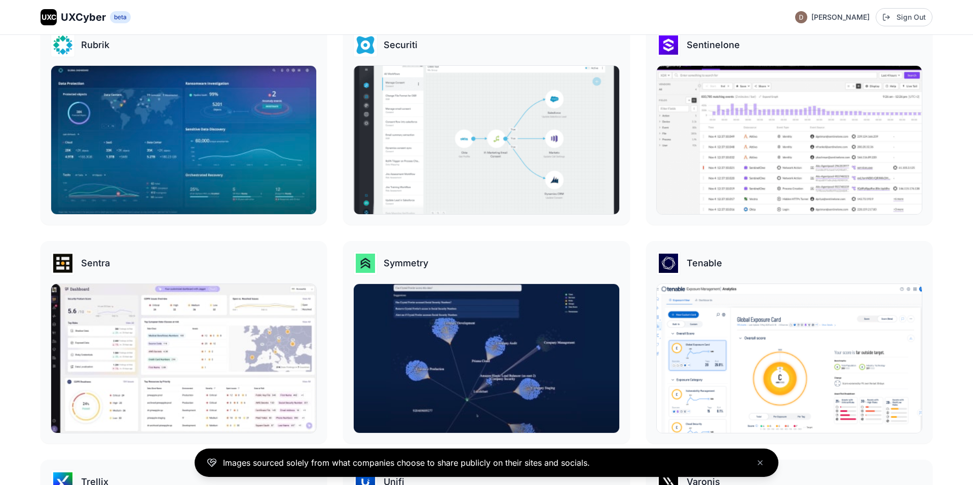
scroll to position [1963, 0]
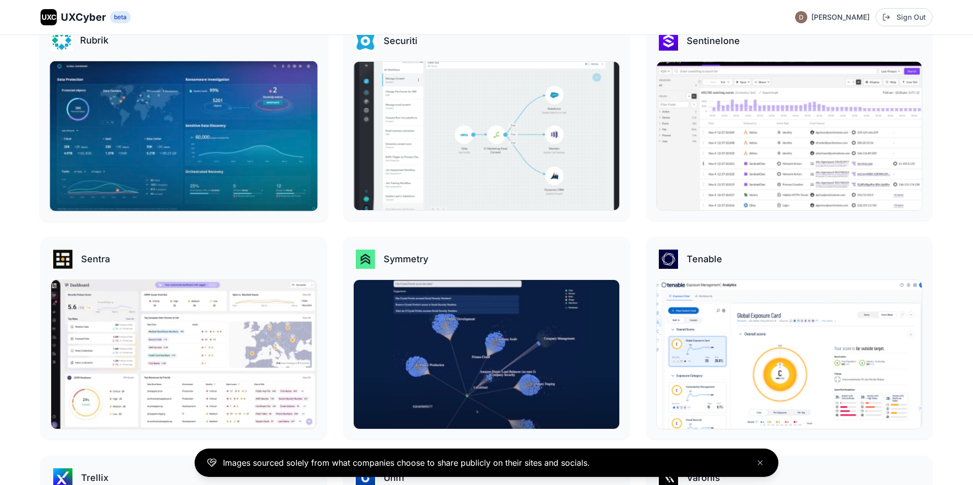
click at [202, 140] on img at bounding box center [184, 136] width 268 height 150
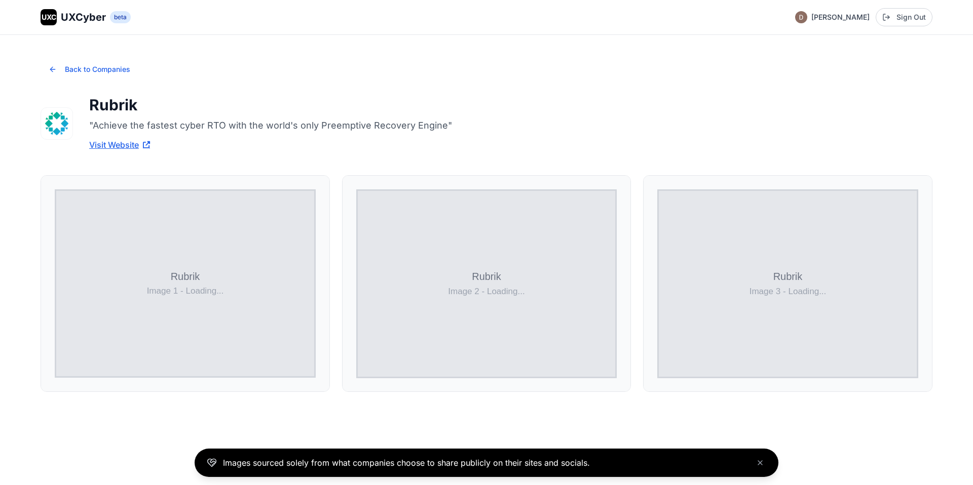
scroll to position [35, 0]
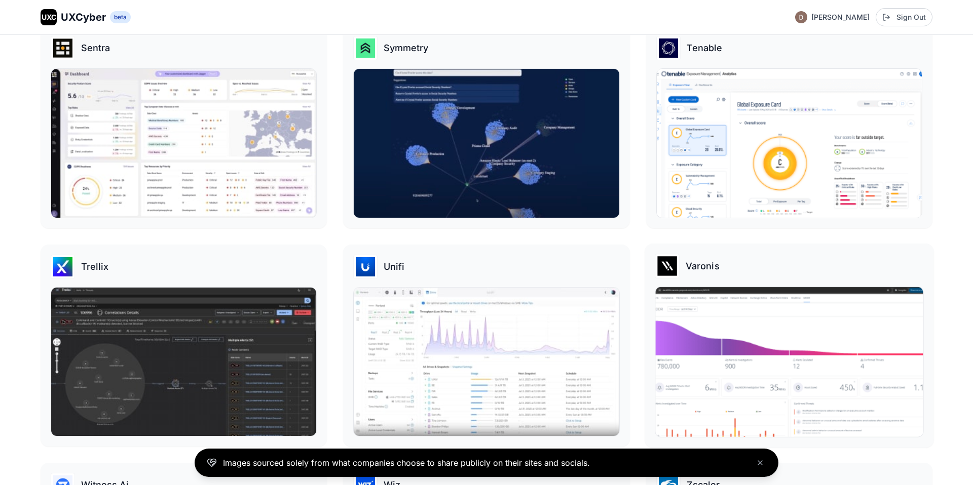
scroll to position [2176, 0]
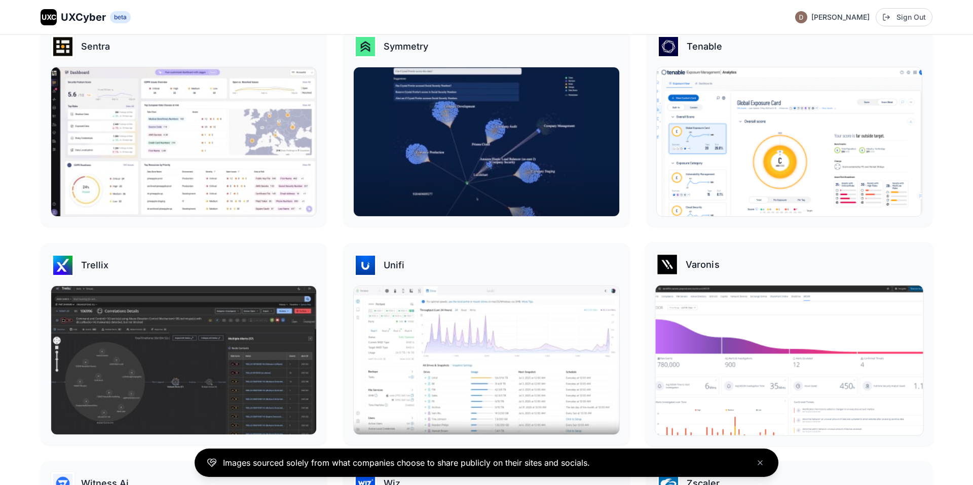
click at [727, 344] on img at bounding box center [789, 361] width 268 height 150
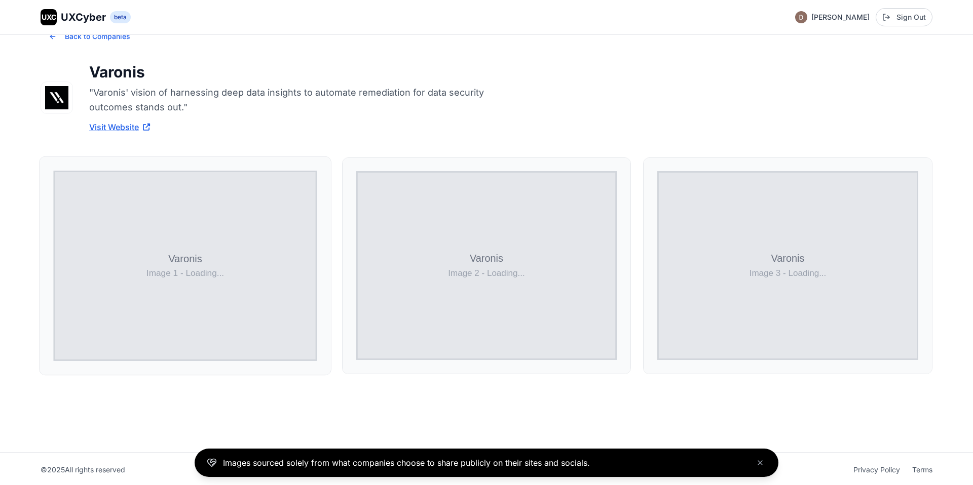
scroll to position [35, 0]
click at [270, 271] on img at bounding box center [185, 264] width 291 height 218
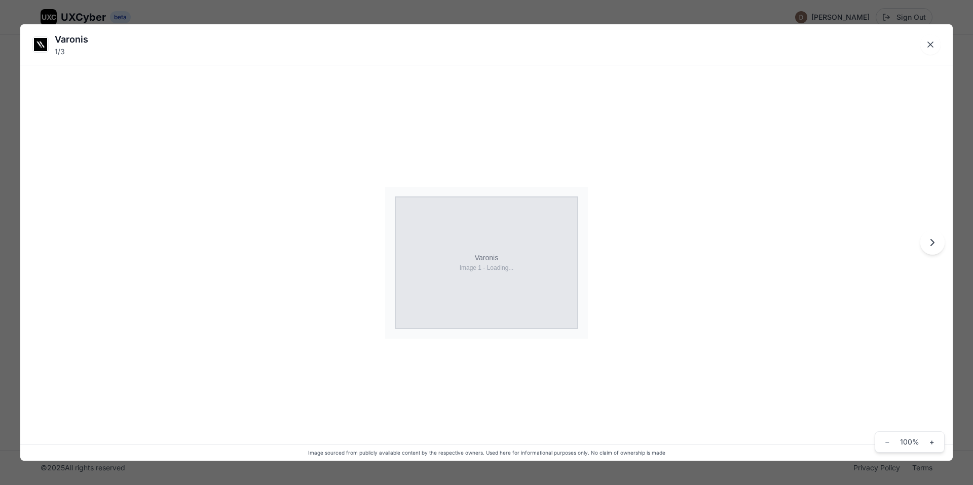
click at [17, 244] on div "Varonis 1 / 3 Image sourced from publicly available content by the respective o…" at bounding box center [486, 242] width 973 height 485
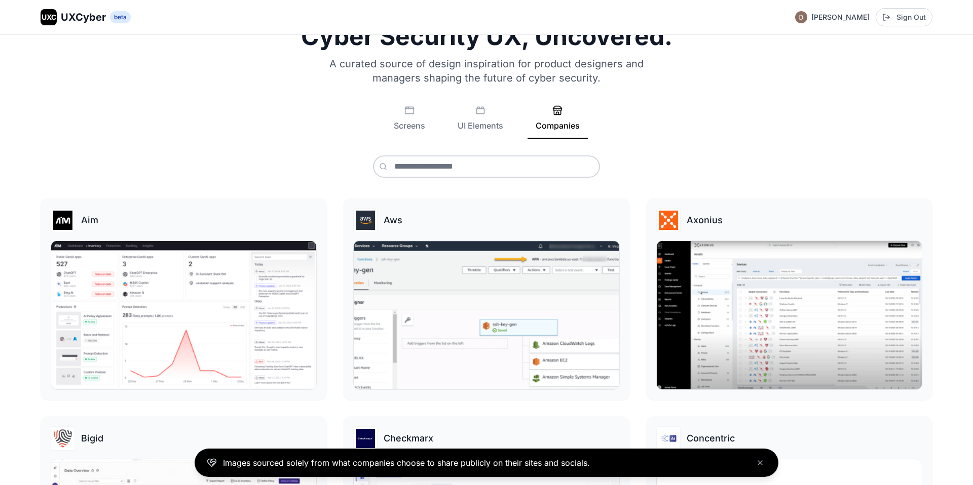
scroll to position [2176, 0]
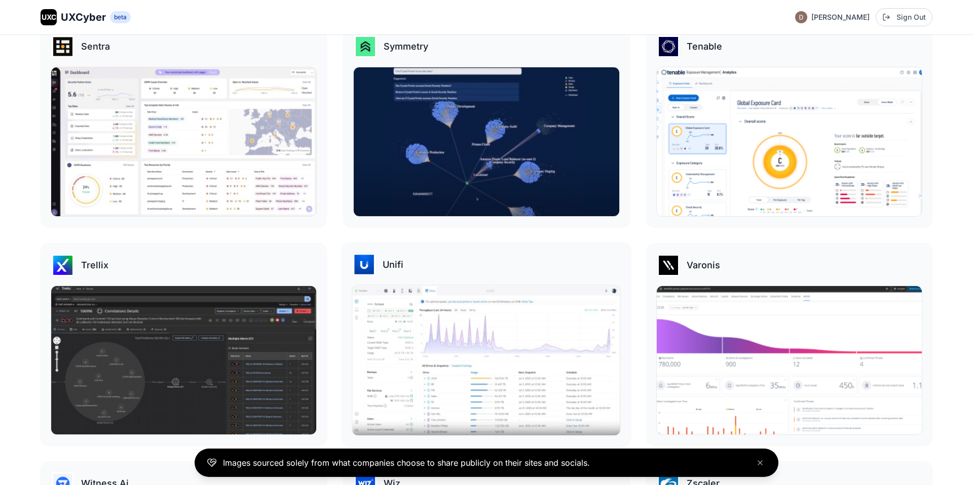
click at [389, 344] on img at bounding box center [487, 361] width 268 height 150
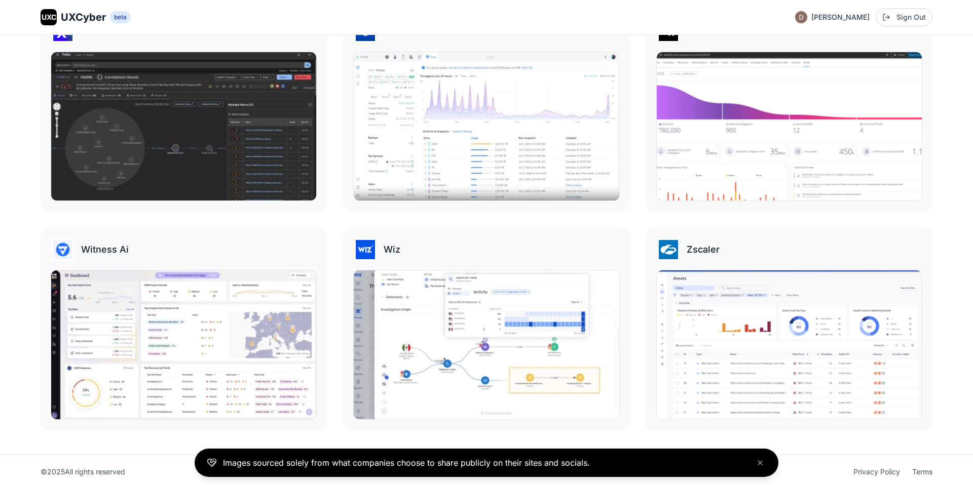
scroll to position [2414, 0]
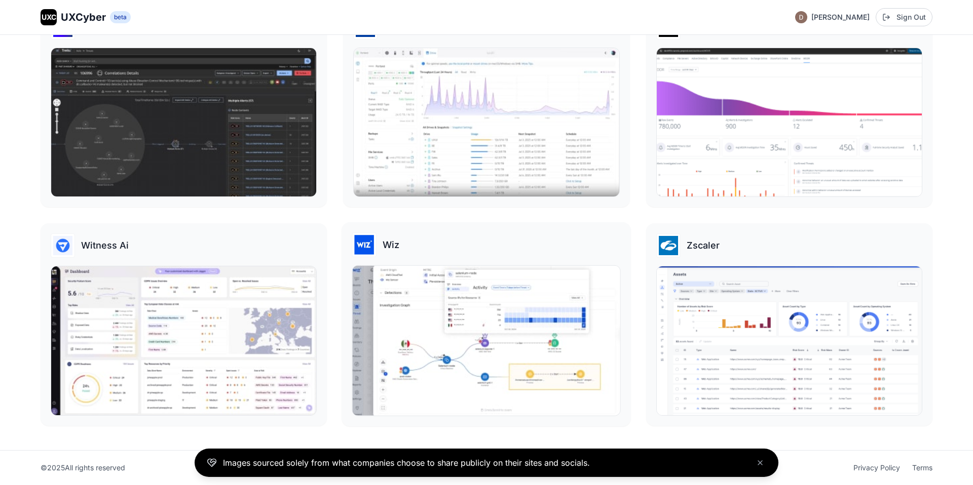
click at [442, 281] on img at bounding box center [487, 341] width 268 height 150
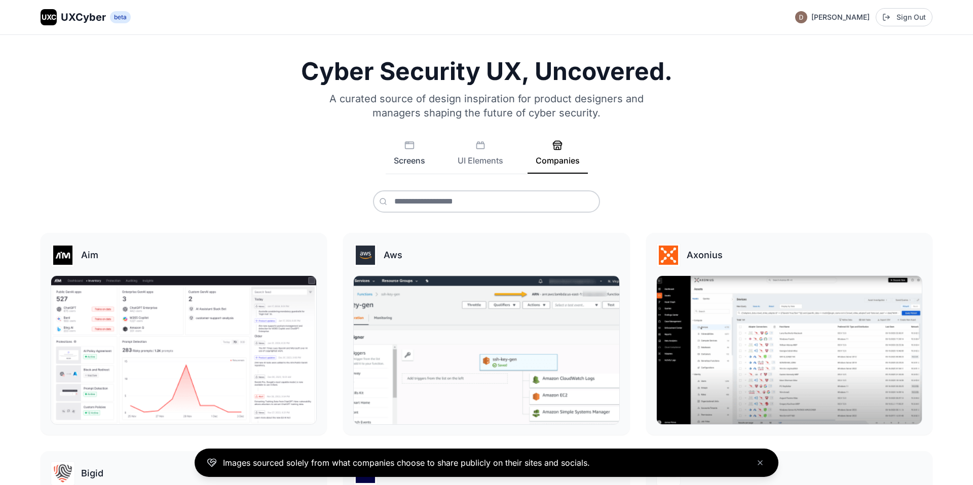
click at [416, 159] on button "Screens" at bounding box center [410, 156] width 48 height 33
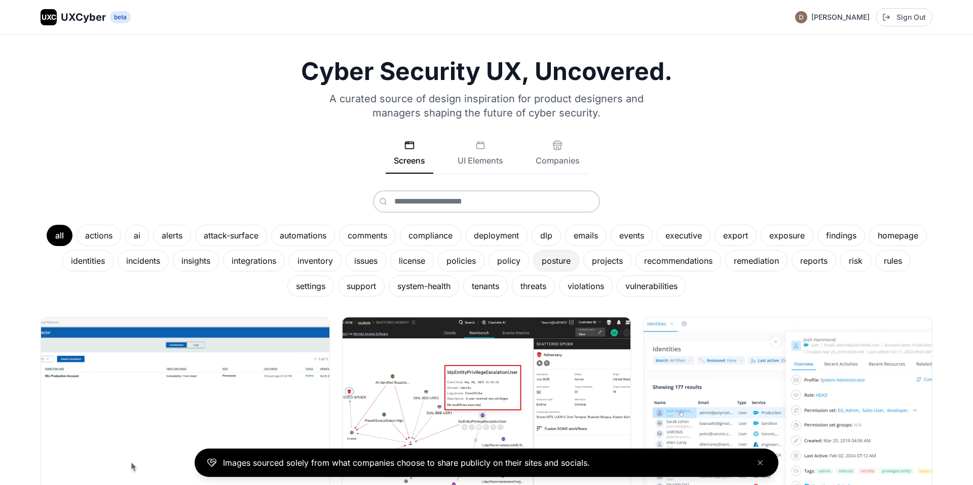
click at [552, 262] on div "posture" at bounding box center [556, 260] width 46 height 21
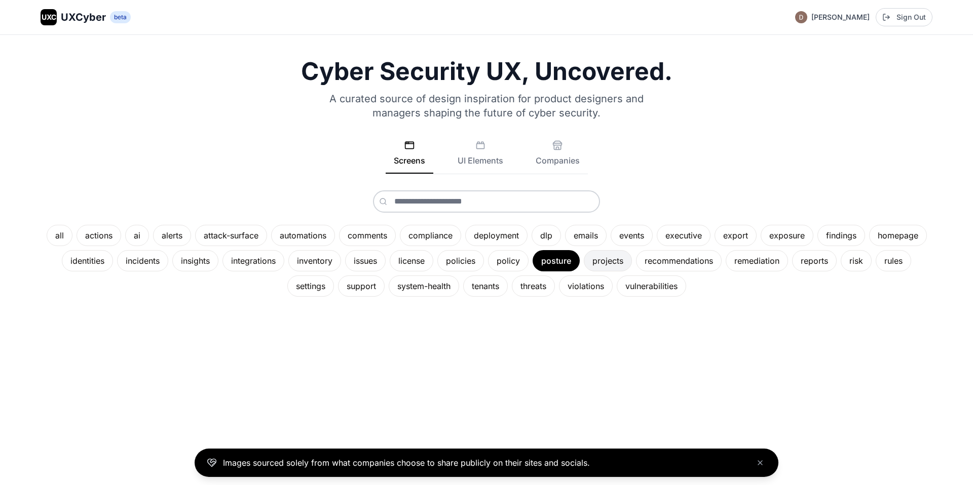
scroll to position [35, 0]
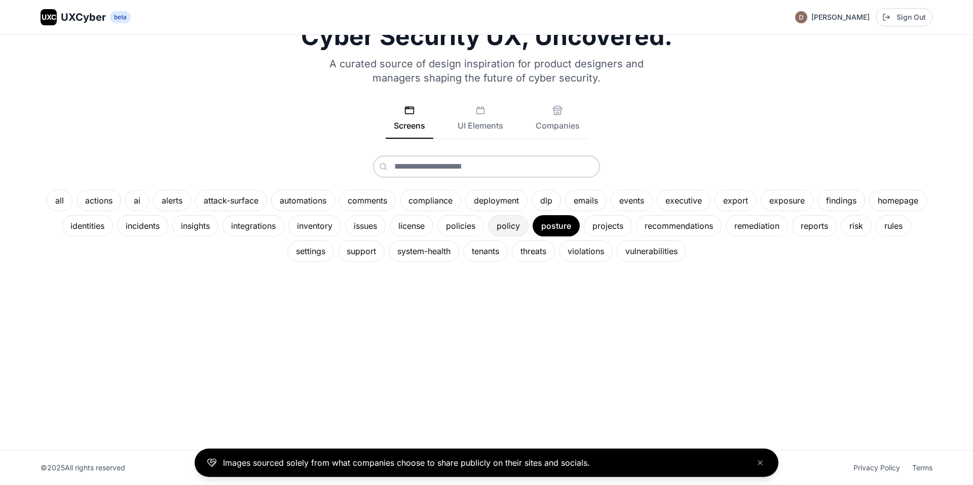
click at [505, 223] on div "policy" at bounding box center [508, 225] width 41 height 21
click at [486, 203] on div "deployment" at bounding box center [496, 200] width 62 height 21
click at [388, 201] on div "comments" at bounding box center [366, 200] width 57 height 21
click at [72, 193] on div "all actions ai alerts attack-surface automations comments compliance deployment…" at bounding box center [487, 226] width 892 height 72
click at [65, 195] on div "all" at bounding box center [59, 200] width 26 height 21
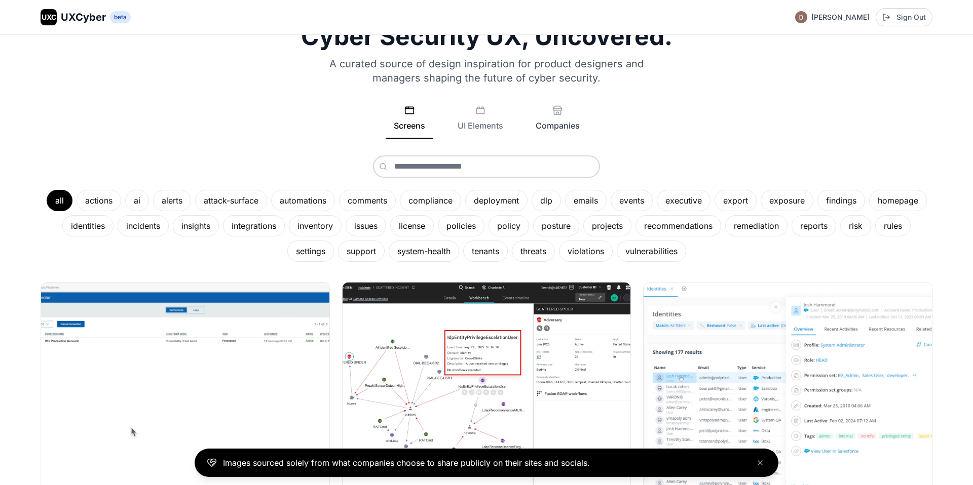
click at [578, 127] on button "Companies" at bounding box center [557, 121] width 60 height 33
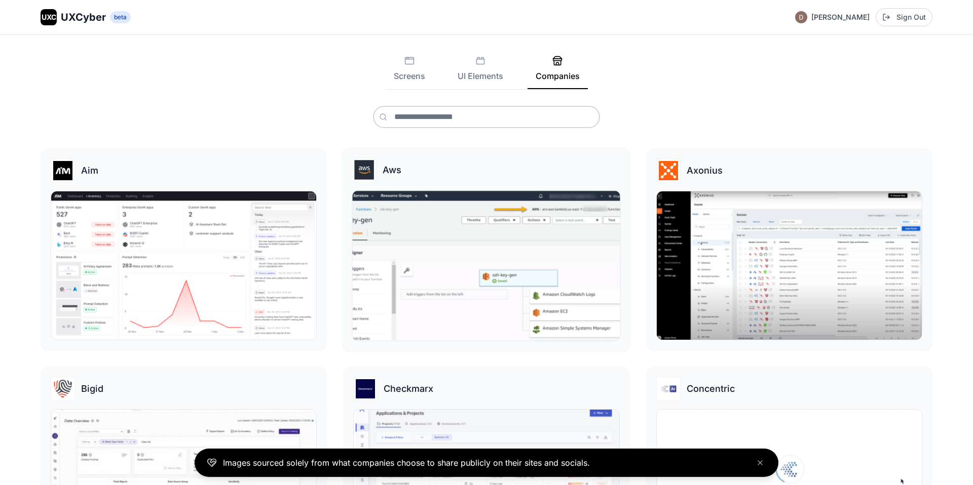
scroll to position [78, 0]
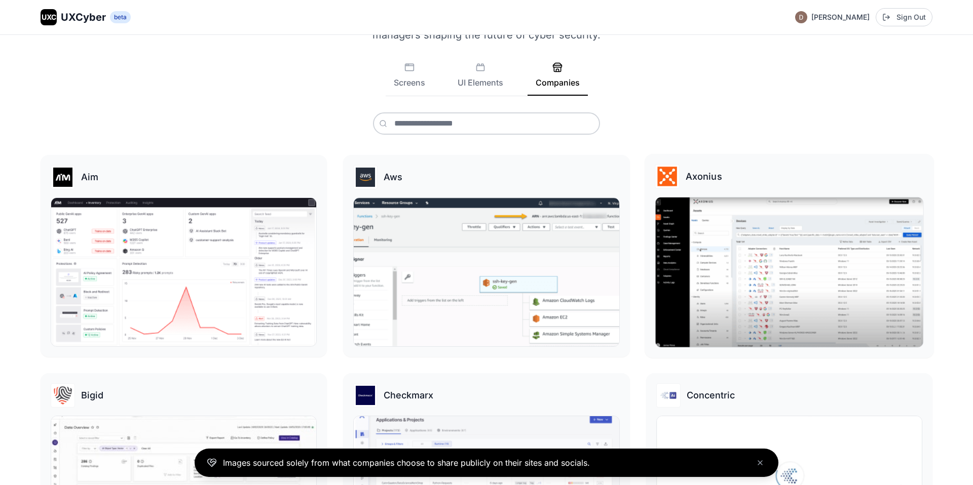
click at [786, 278] on img at bounding box center [789, 273] width 268 height 150
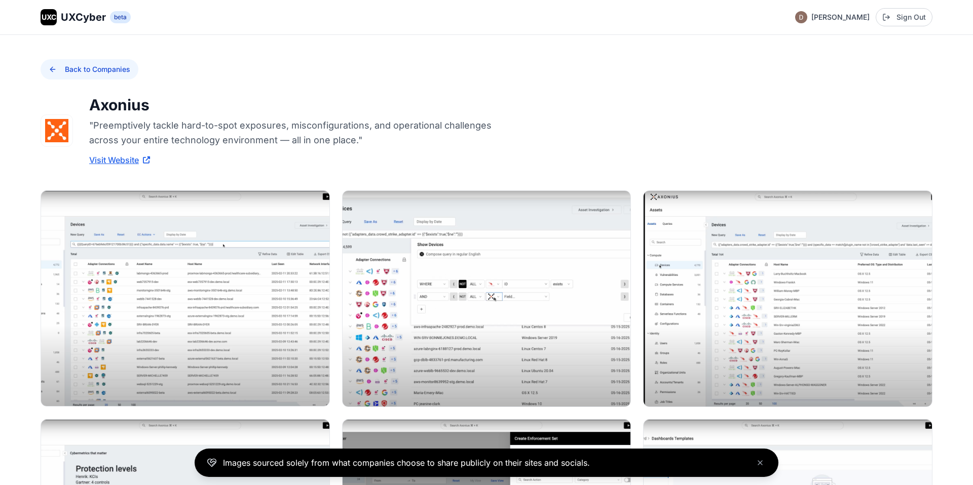
click at [52, 65] on button "Back to Companies" at bounding box center [90, 69] width 98 height 20
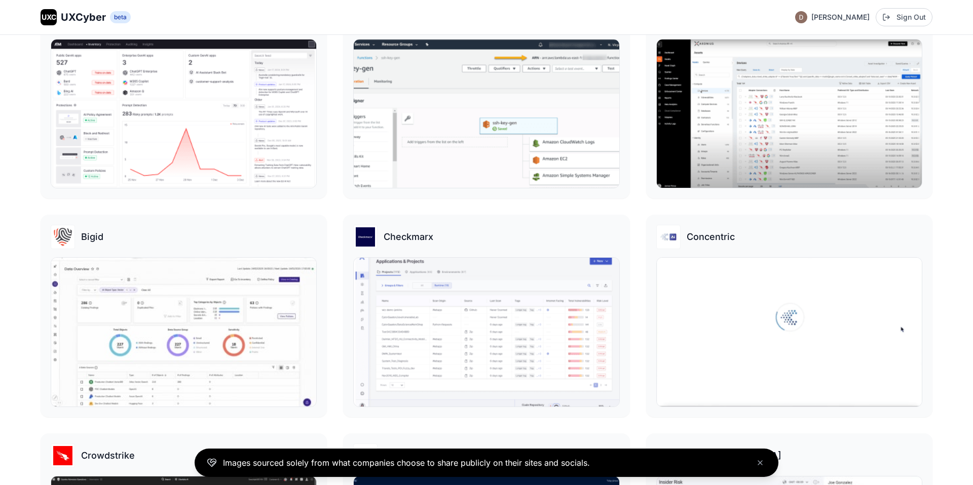
scroll to position [241, 0]
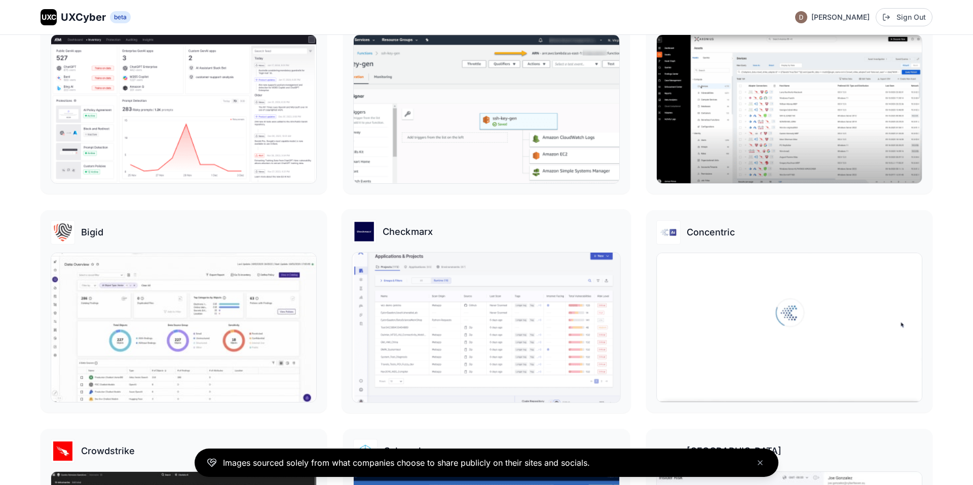
click at [475, 312] on img at bounding box center [487, 328] width 268 height 150
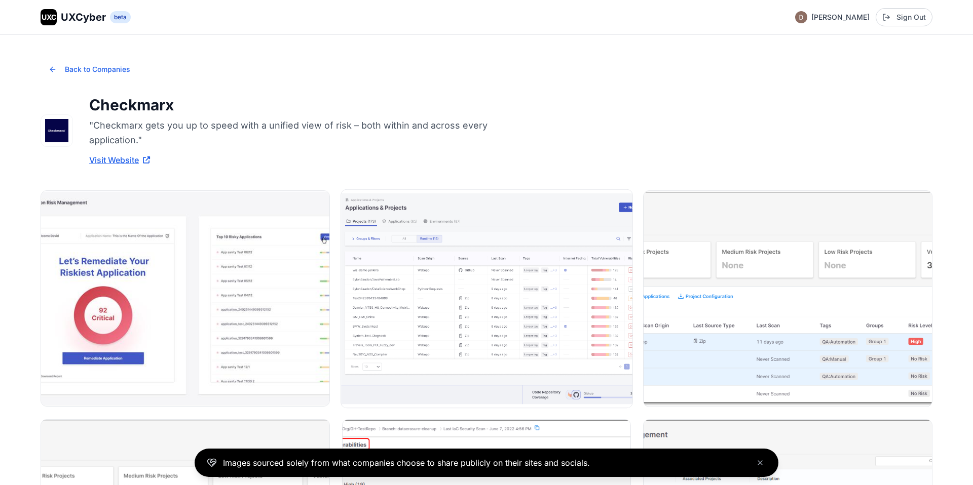
click at [546, 303] on img at bounding box center [486, 298] width 291 height 218
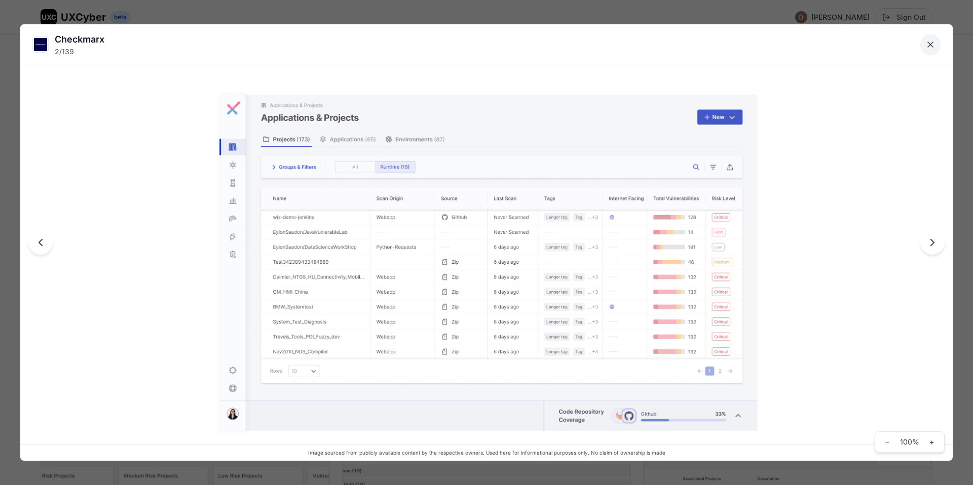
click at [927, 50] on button "Close lightbox" at bounding box center [930, 44] width 20 height 20
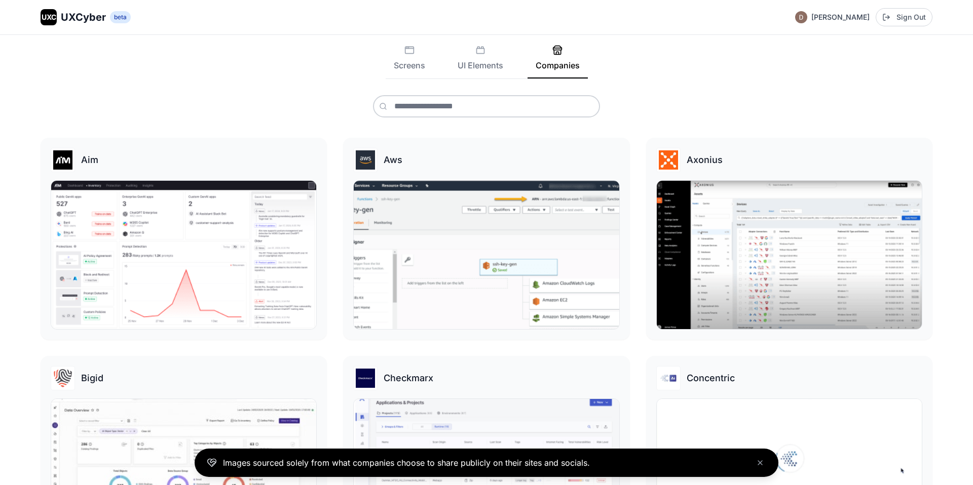
scroll to position [127, 0]
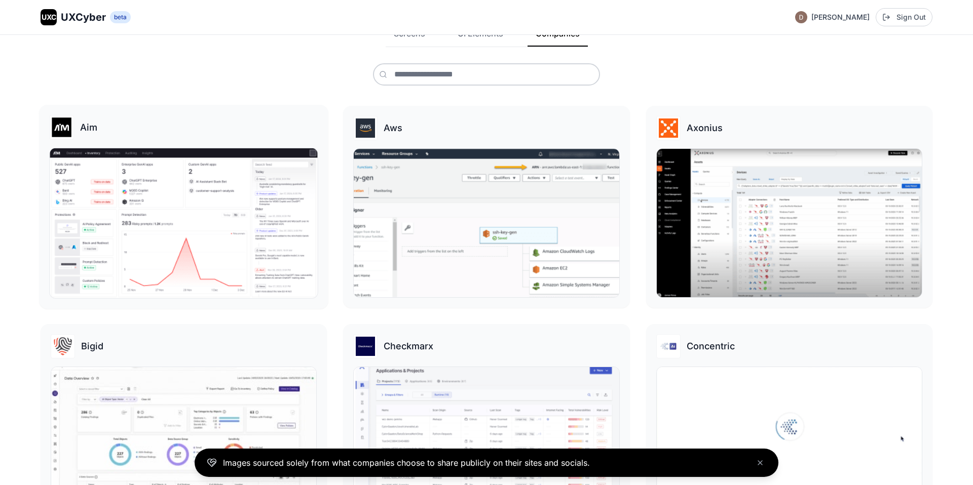
click at [194, 174] on img at bounding box center [184, 223] width 268 height 150
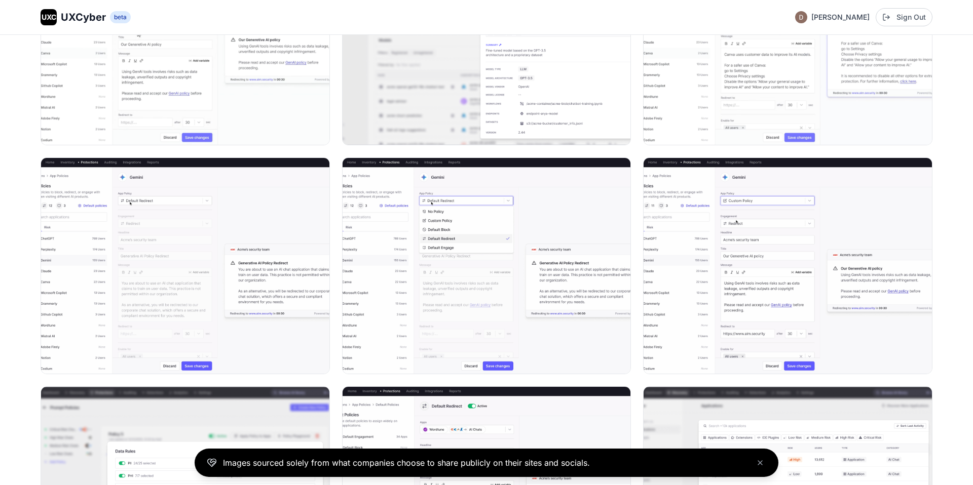
scroll to position [372, 0]
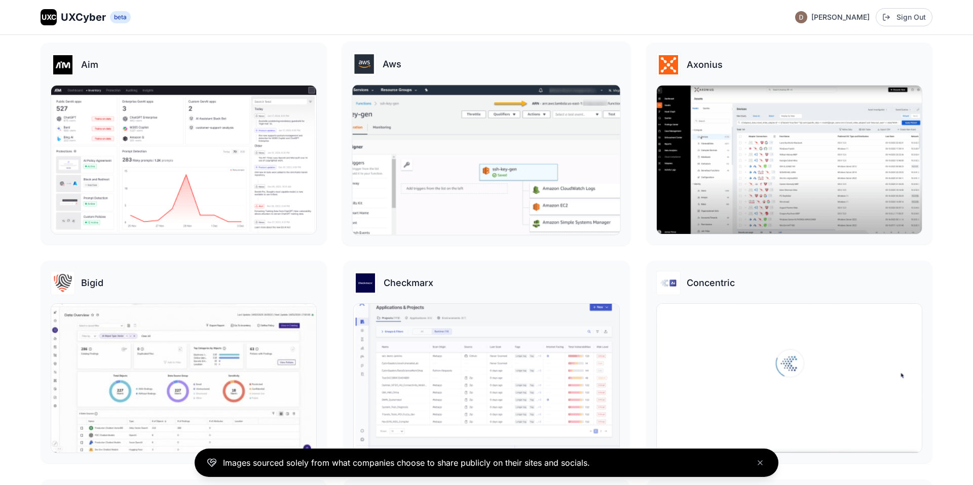
scroll to position [189, 0]
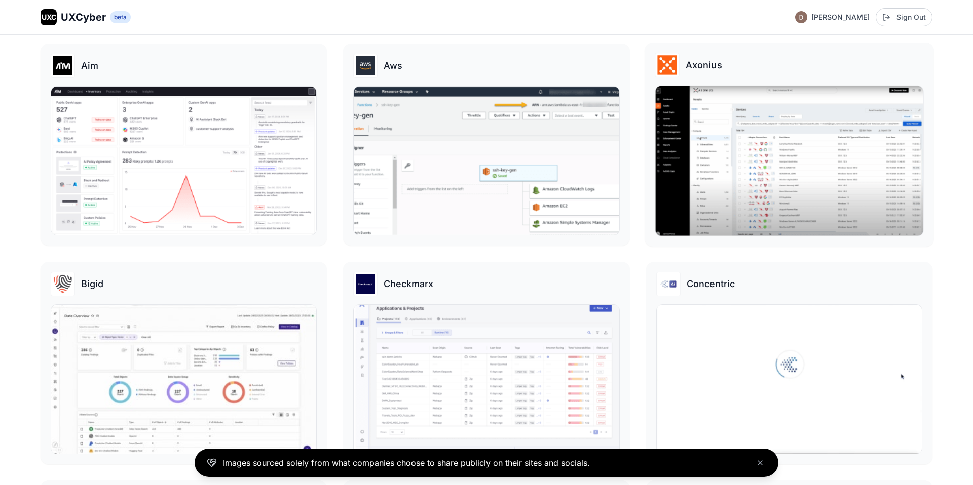
click at [736, 159] on img at bounding box center [789, 161] width 268 height 150
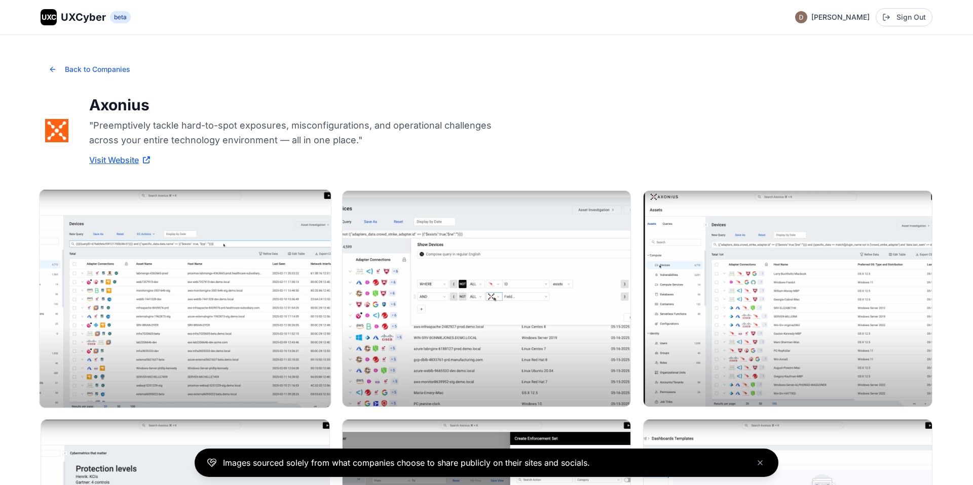
click at [182, 336] on img at bounding box center [185, 298] width 291 height 218
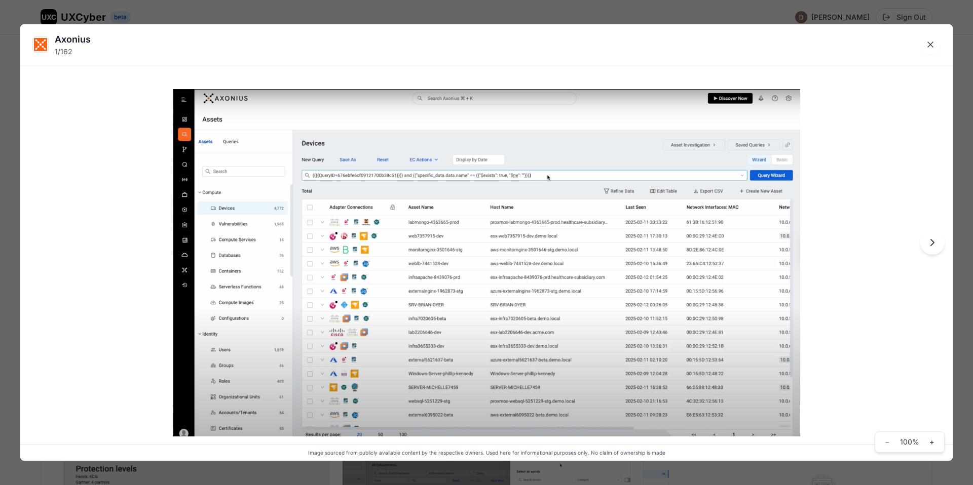
click at [239, 19] on div "Axonius 1 / 162 Image sourced from publicly available content by the respective…" at bounding box center [486, 242] width 973 height 485
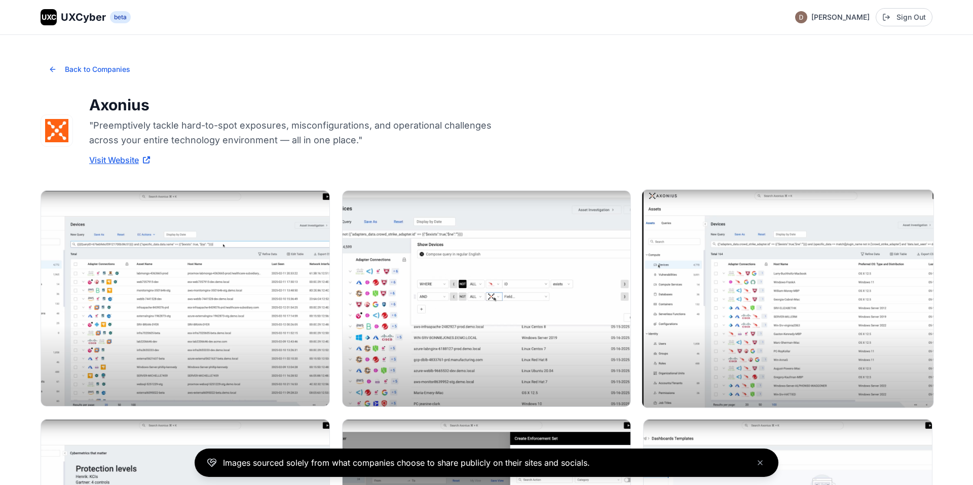
click at [709, 284] on img at bounding box center [787, 298] width 291 height 218
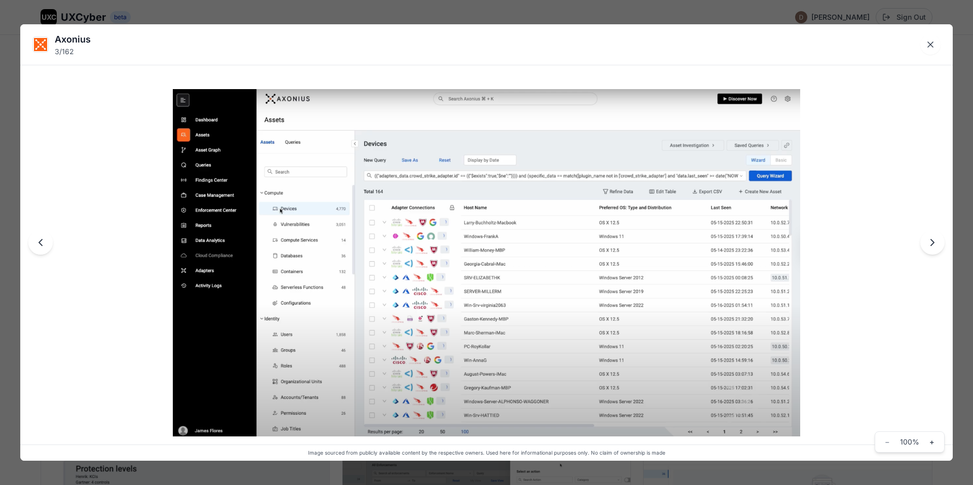
click at [932, 247] on icon "Next image" at bounding box center [932, 243] width 12 height 12
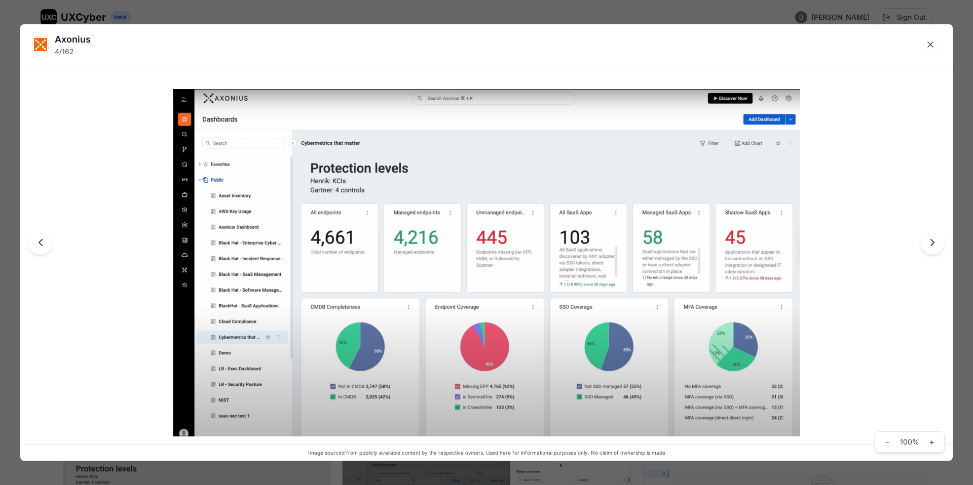
click at [932, 247] on icon "Next image" at bounding box center [932, 243] width 12 height 12
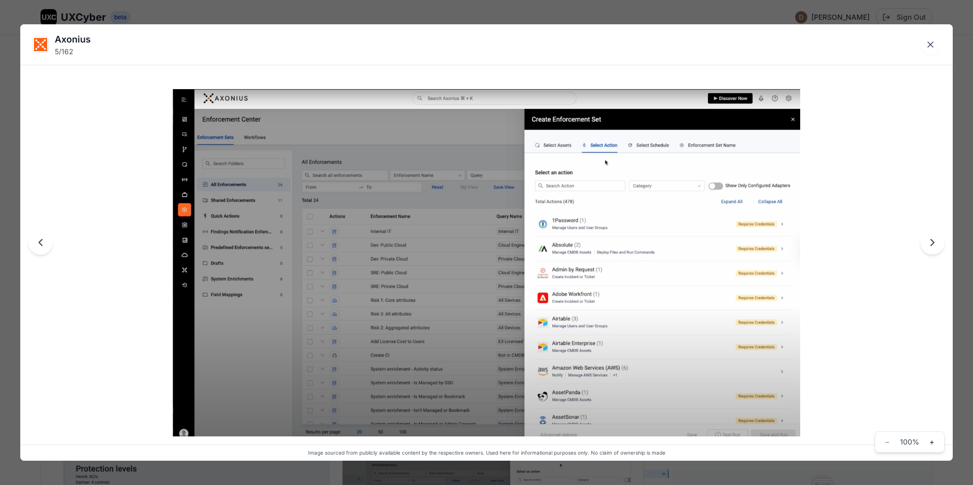
click at [932, 247] on icon "Next image" at bounding box center [932, 243] width 12 height 12
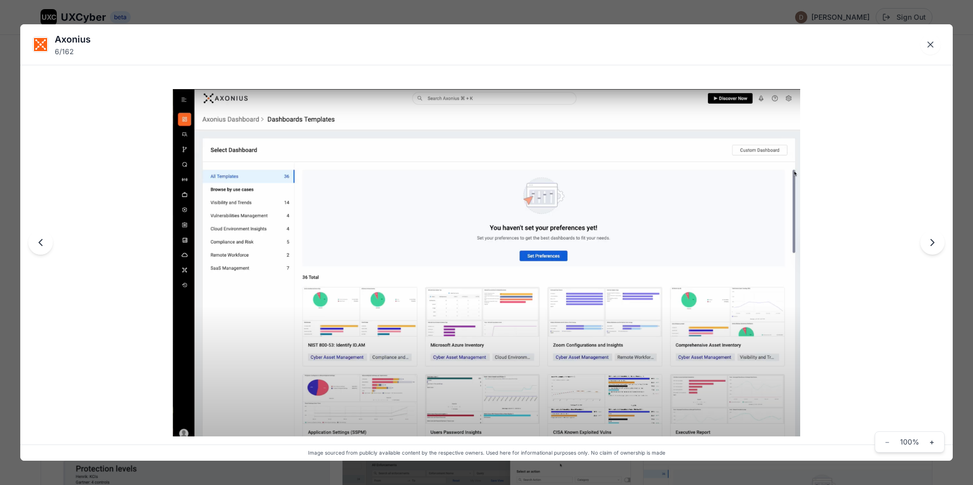
click at [932, 247] on icon "Next image" at bounding box center [932, 243] width 12 height 12
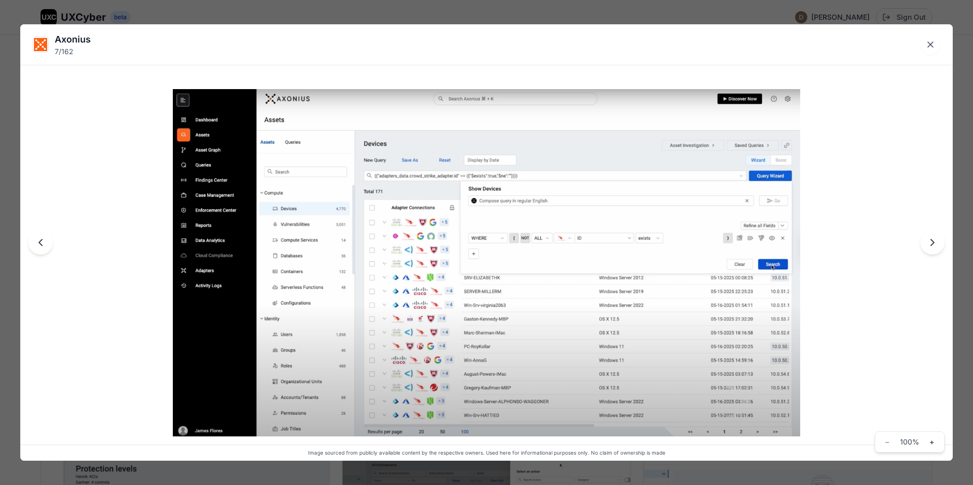
click at [932, 247] on icon "Next image" at bounding box center [932, 243] width 12 height 12
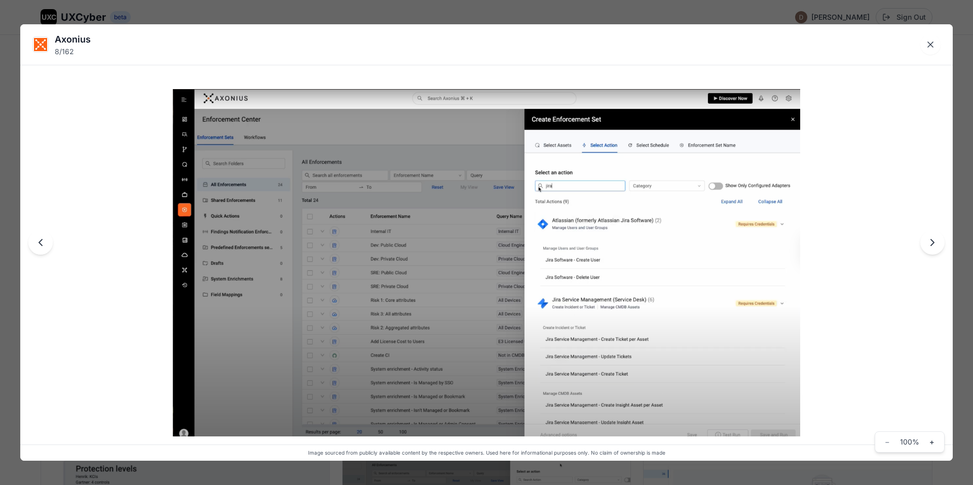
click at [932, 247] on icon "Next image" at bounding box center [932, 243] width 12 height 12
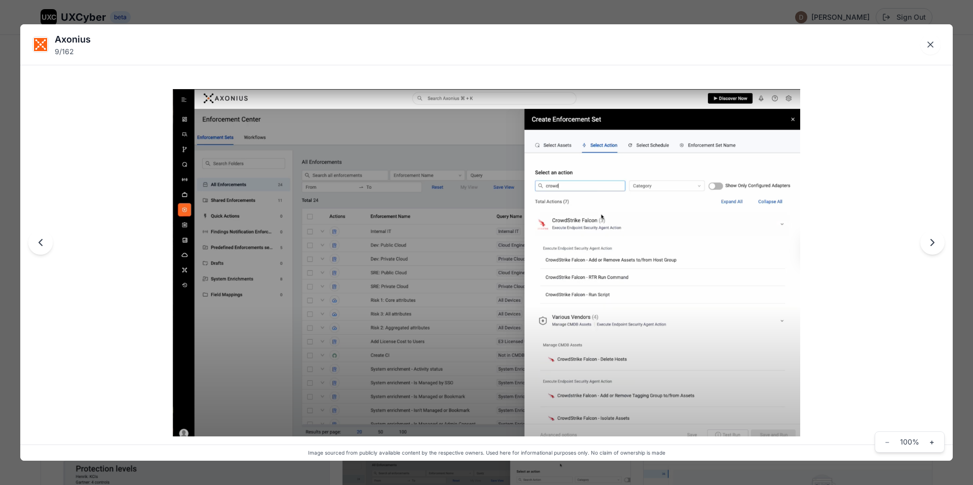
click at [932, 247] on icon "Next image" at bounding box center [932, 243] width 12 height 12
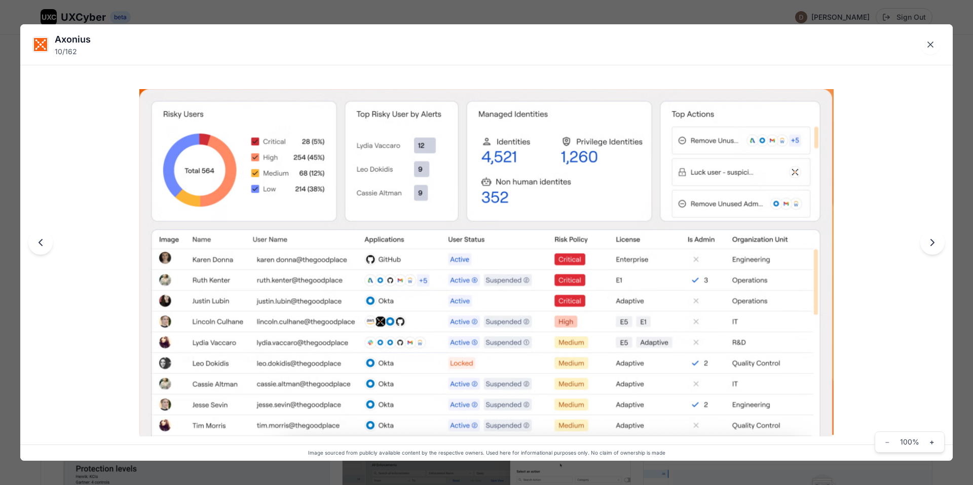
click at [590, 9] on div "Axonius 10 / 162 Image sourced from publicly available content by the respectiv…" at bounding box center [486, 242] width 973 height 485
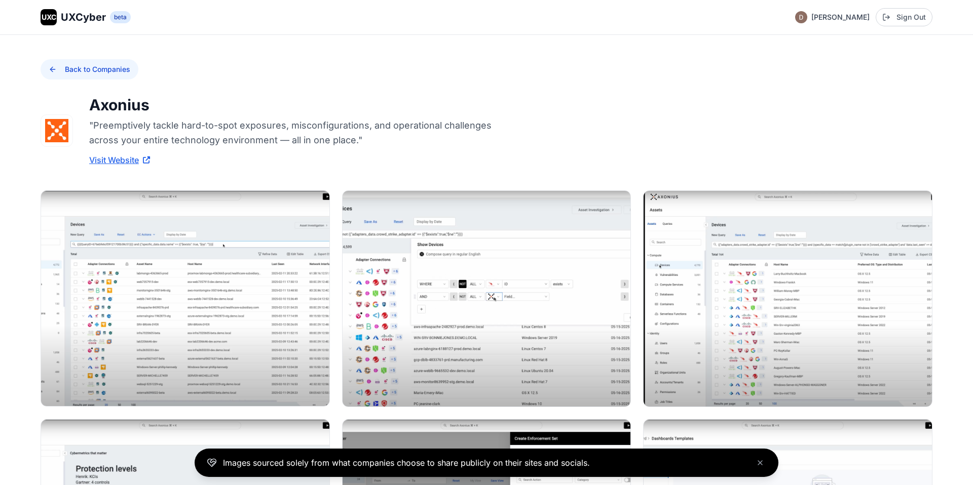
click at [70, 70] on button "Back to Companies" at bounding box center [90, 69] width 98 height 20
